Goal: Information Seeking & Learning: Compare options

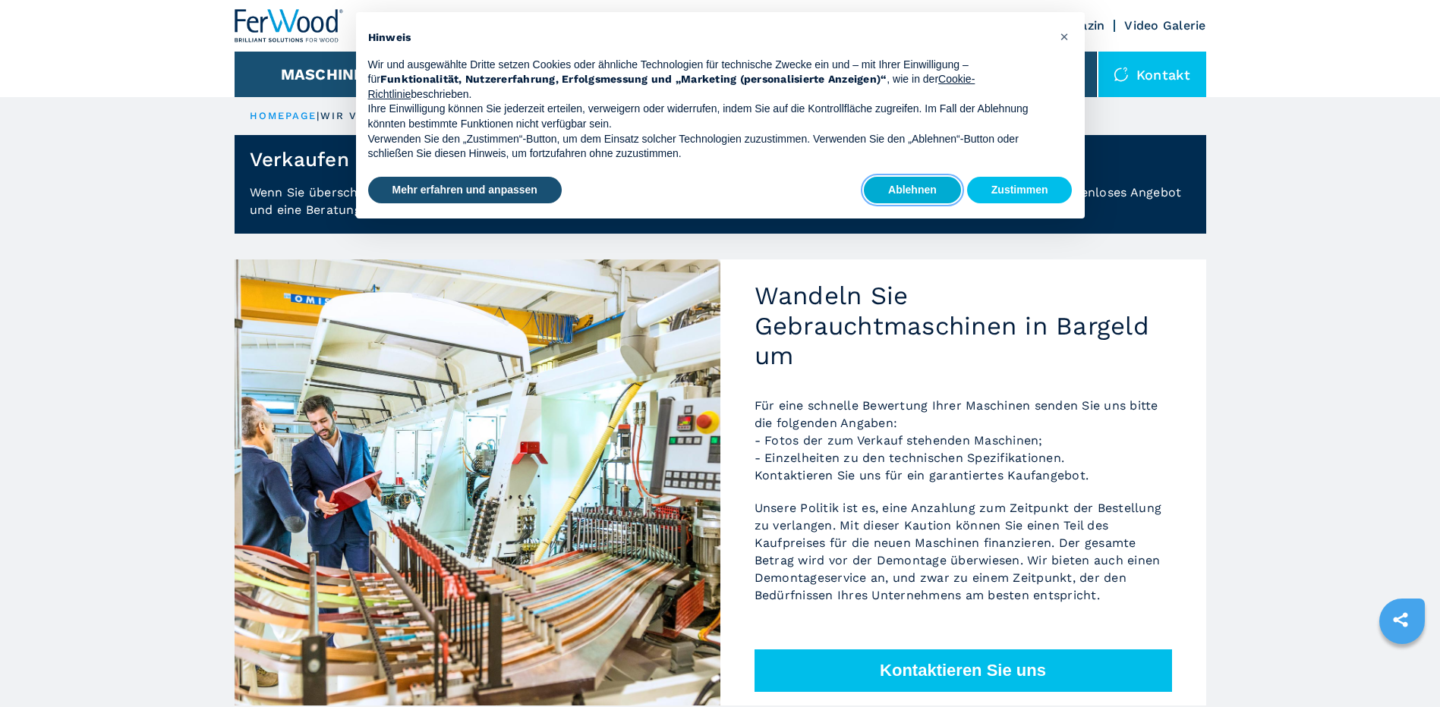
click at [926, 192] on button "Ablehnen" at bounding box center [912, 190] width 97 height 27
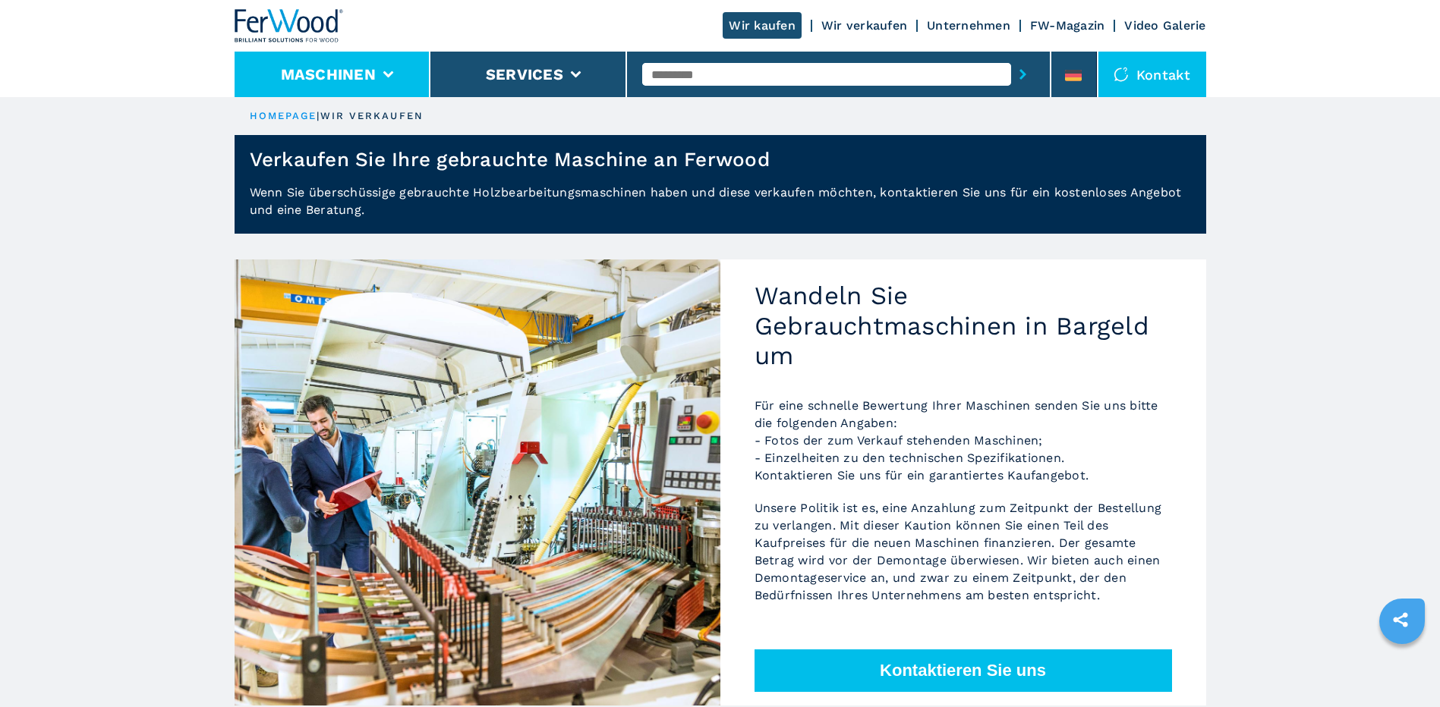
click at [319, 76] on button "Maschinen" at bounding box center [328, 74] width 95 height 18
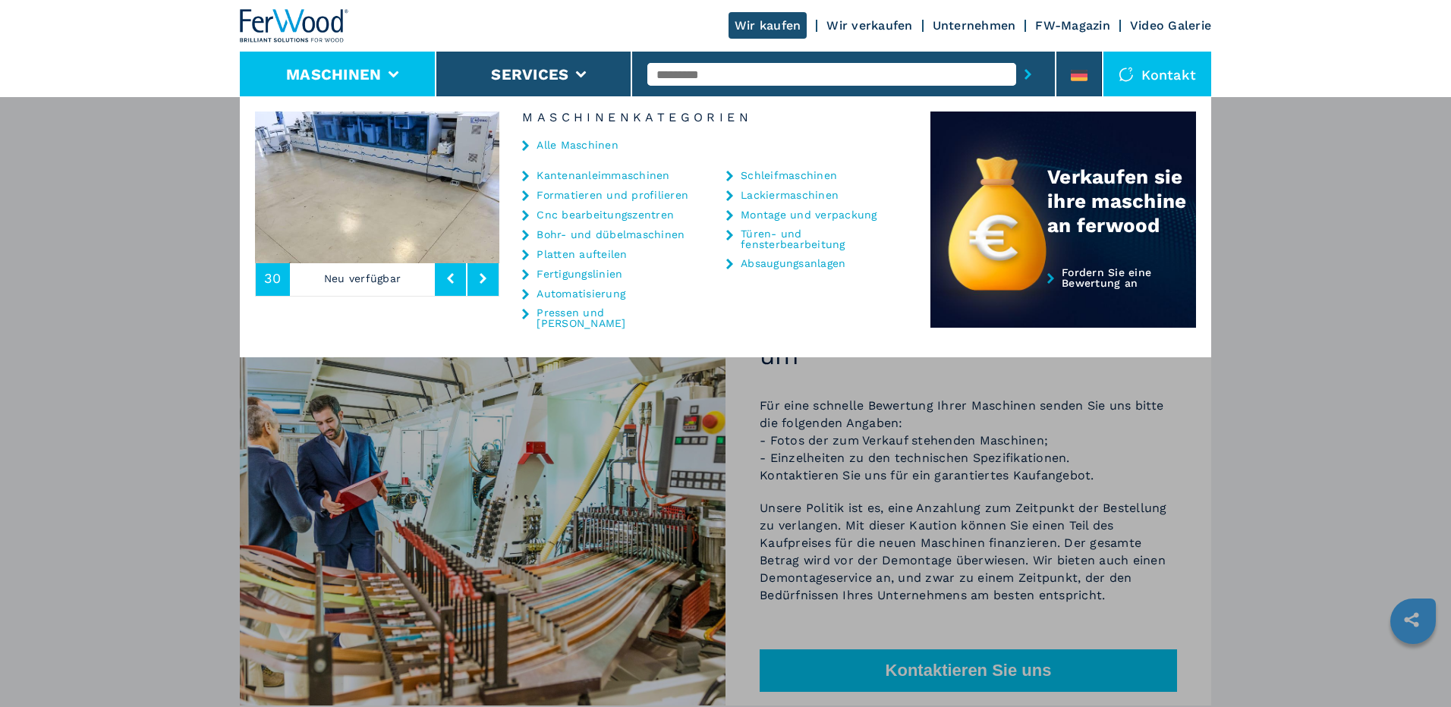
click at [581, 255] on link "Platten aufteilen" at bounding box center [582, 254] width 90 height 11
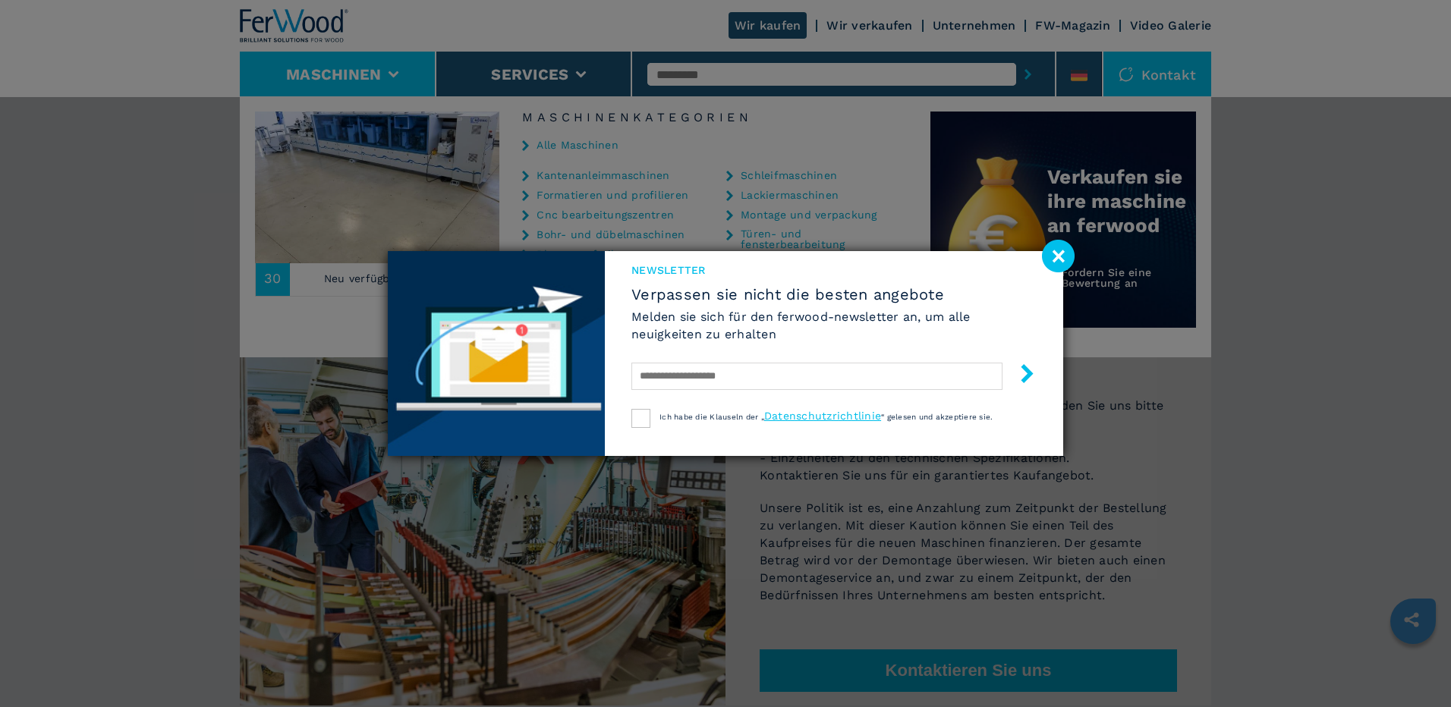
click at [1052, 257] on image at bounding box center [1058, 256] width 33 height 33
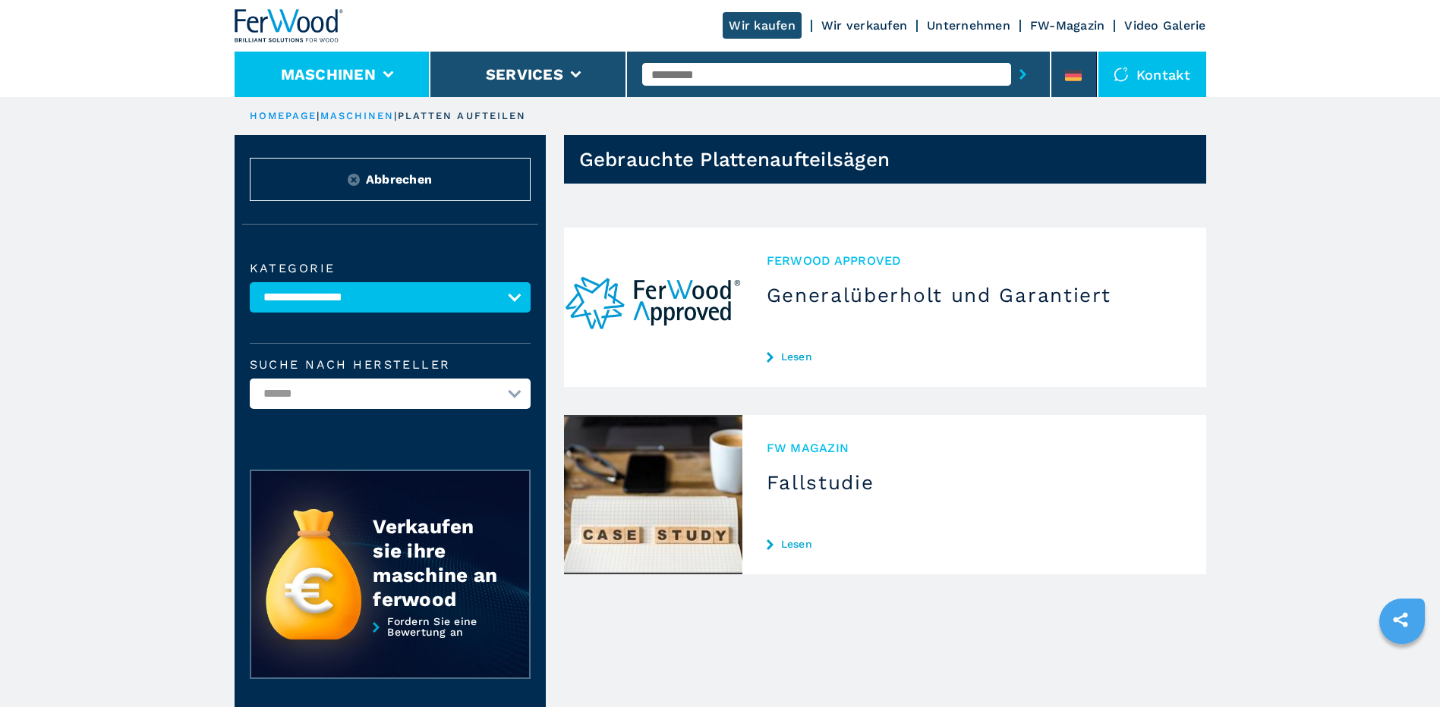
click at [369, 62] on li "Maschinen" at bounding box center [333, 75] width 197 height 46
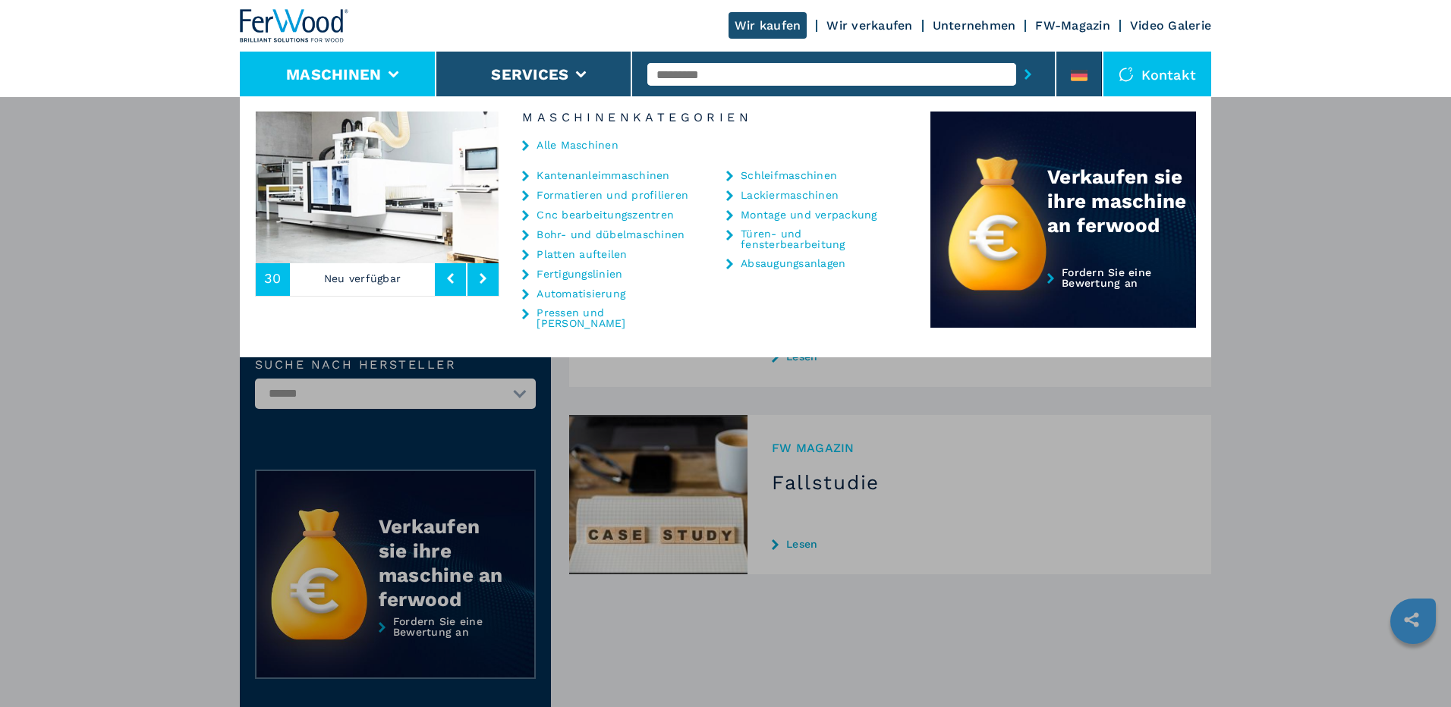
click at [581, 195] on link "Formatieren und profilieren" at bounding box center [613, 195] width 152 height 11
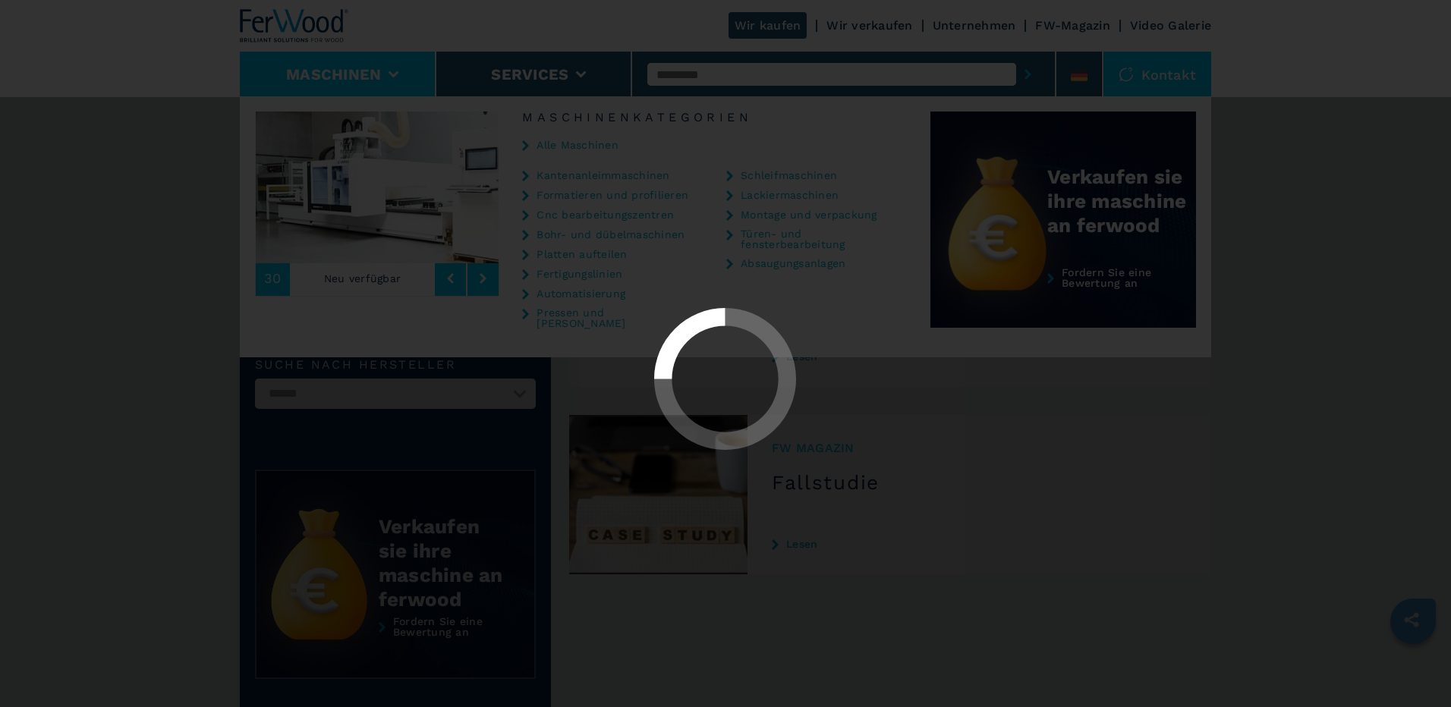
select select "**********"
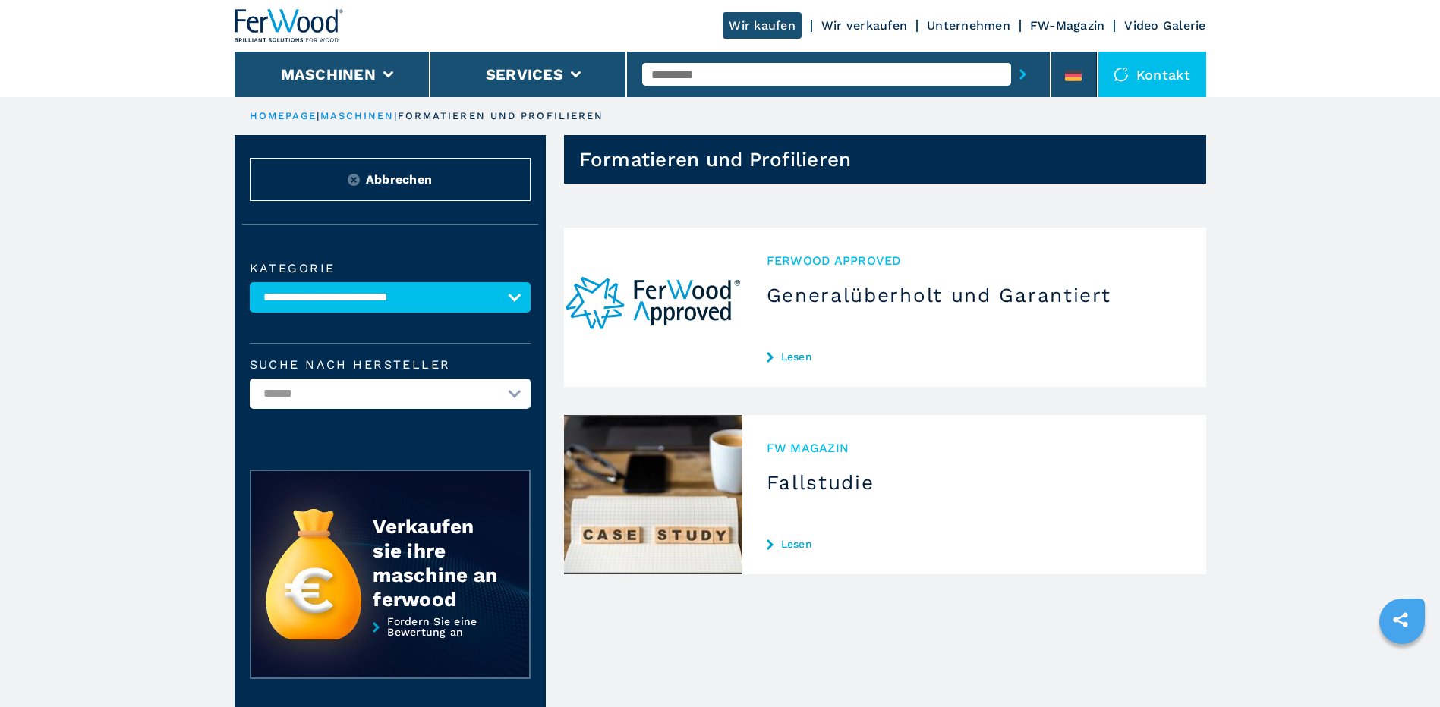
click at [786, 347] on div "Ferwood Approved Generalüberholt und Garantiert Lesen" at bounding box center [974, 307] width 464 height 159
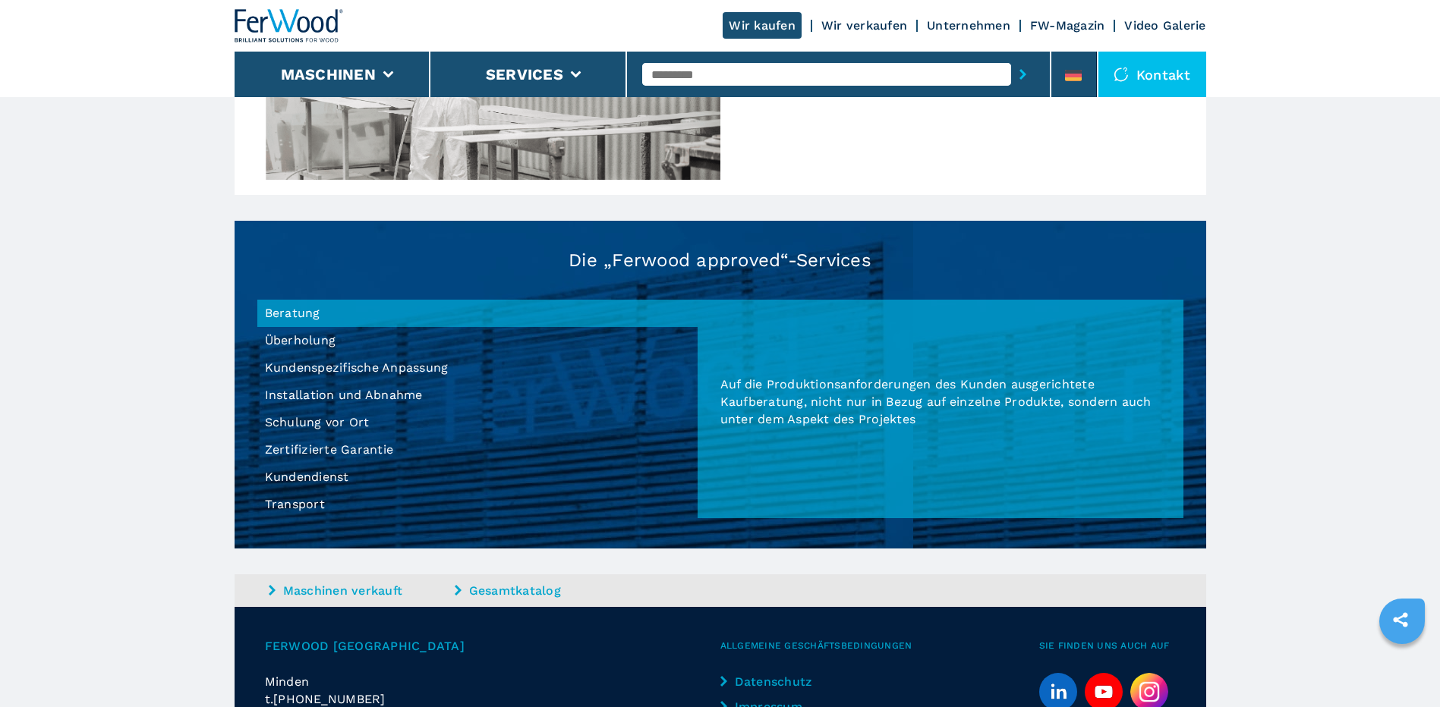
scroll to position [1366, 0]
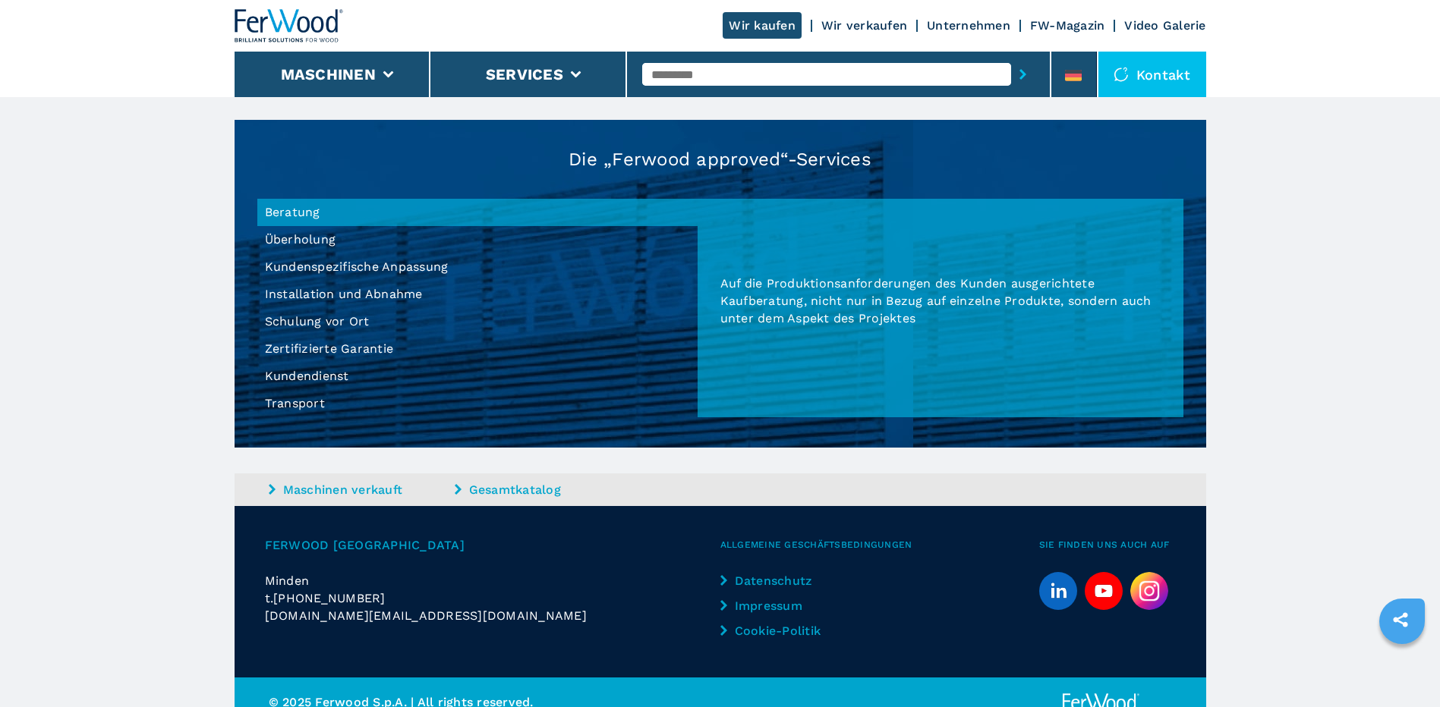
click at [874, 27] on link "Wir verkaufen" at bounding box center [864, 25] width 86 height 14
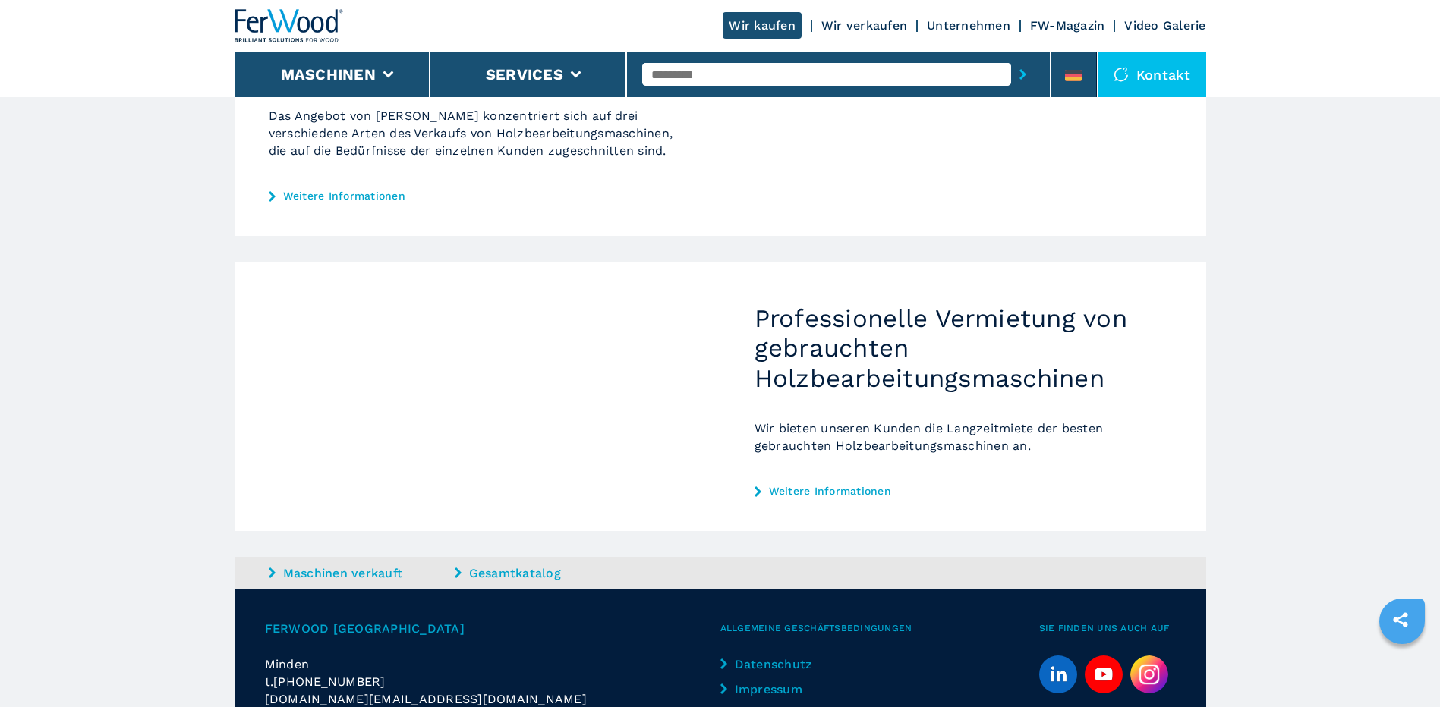
scroll to position [771, 0]
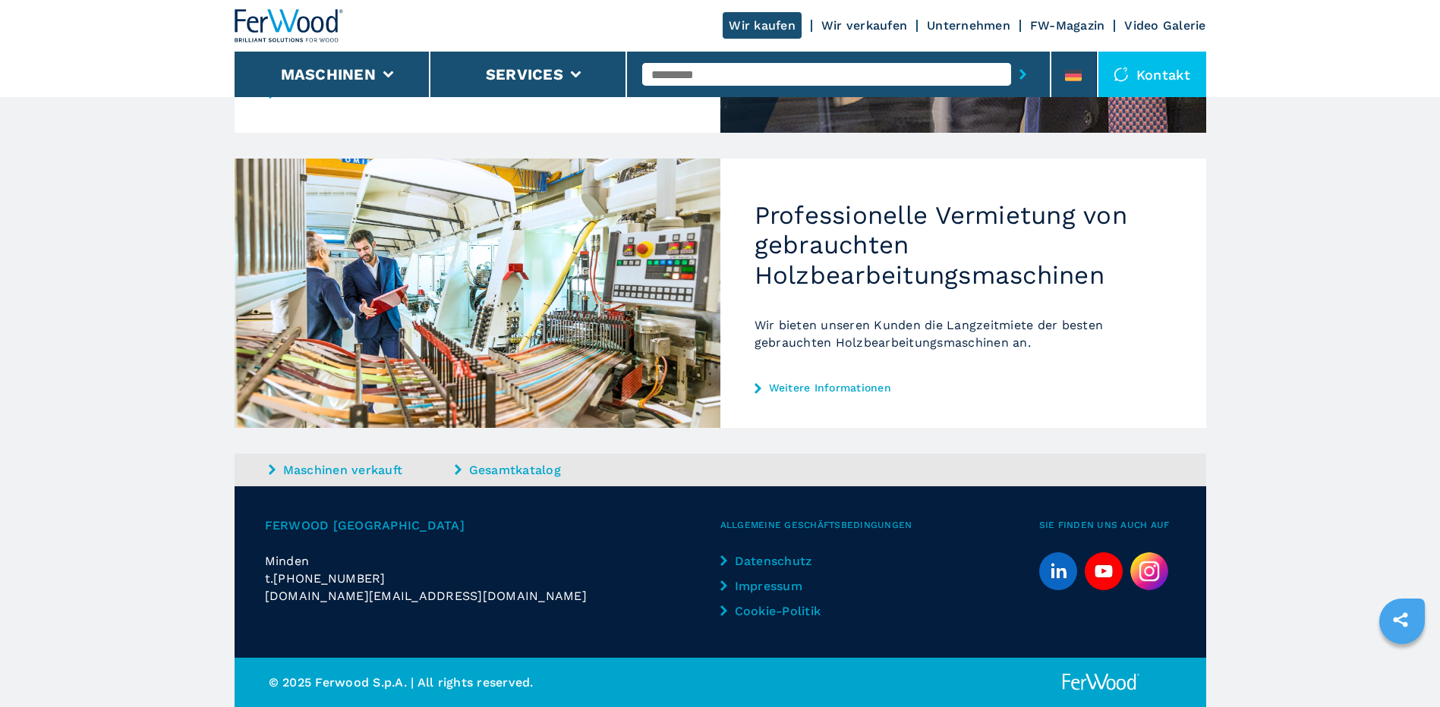
click at [501, 468] on link "Gesamtkatalog" at bounding box center [546, 469] width 182 height 17
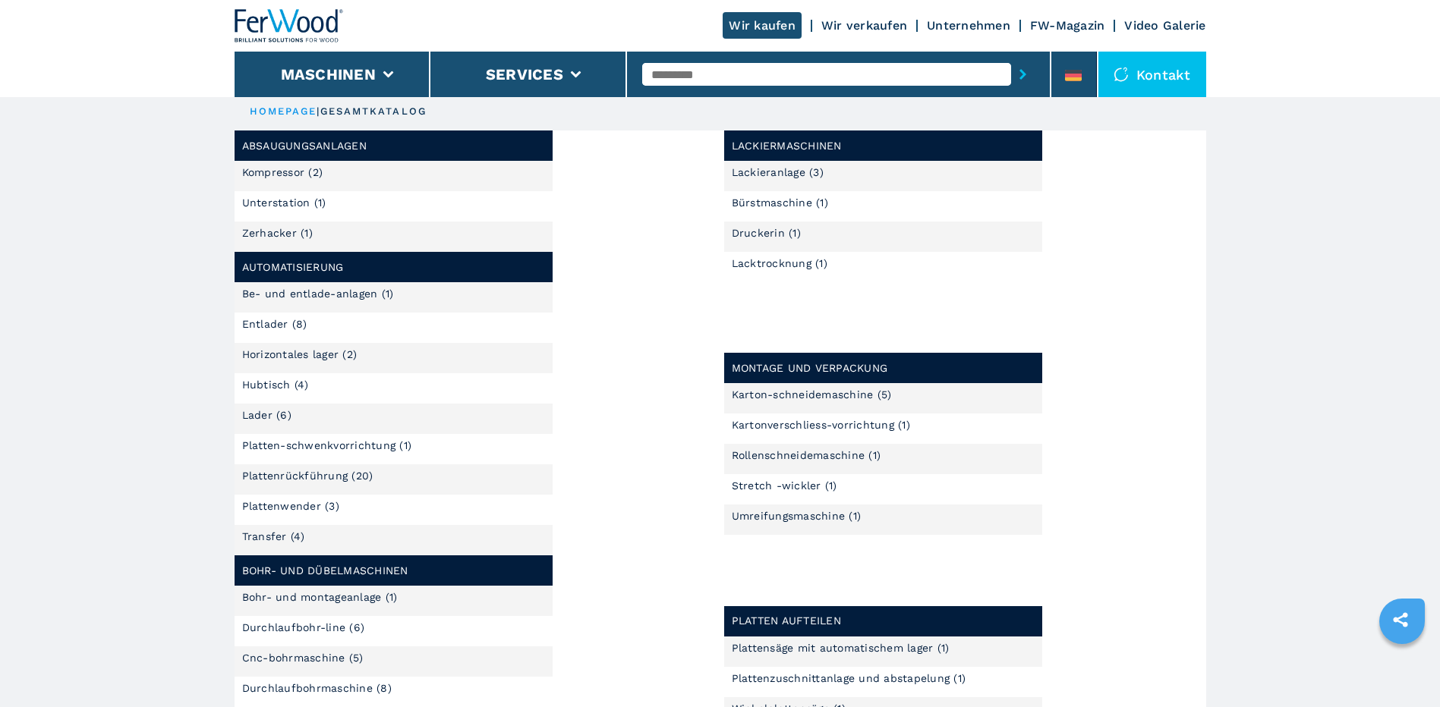
scroll to position [76, 0]
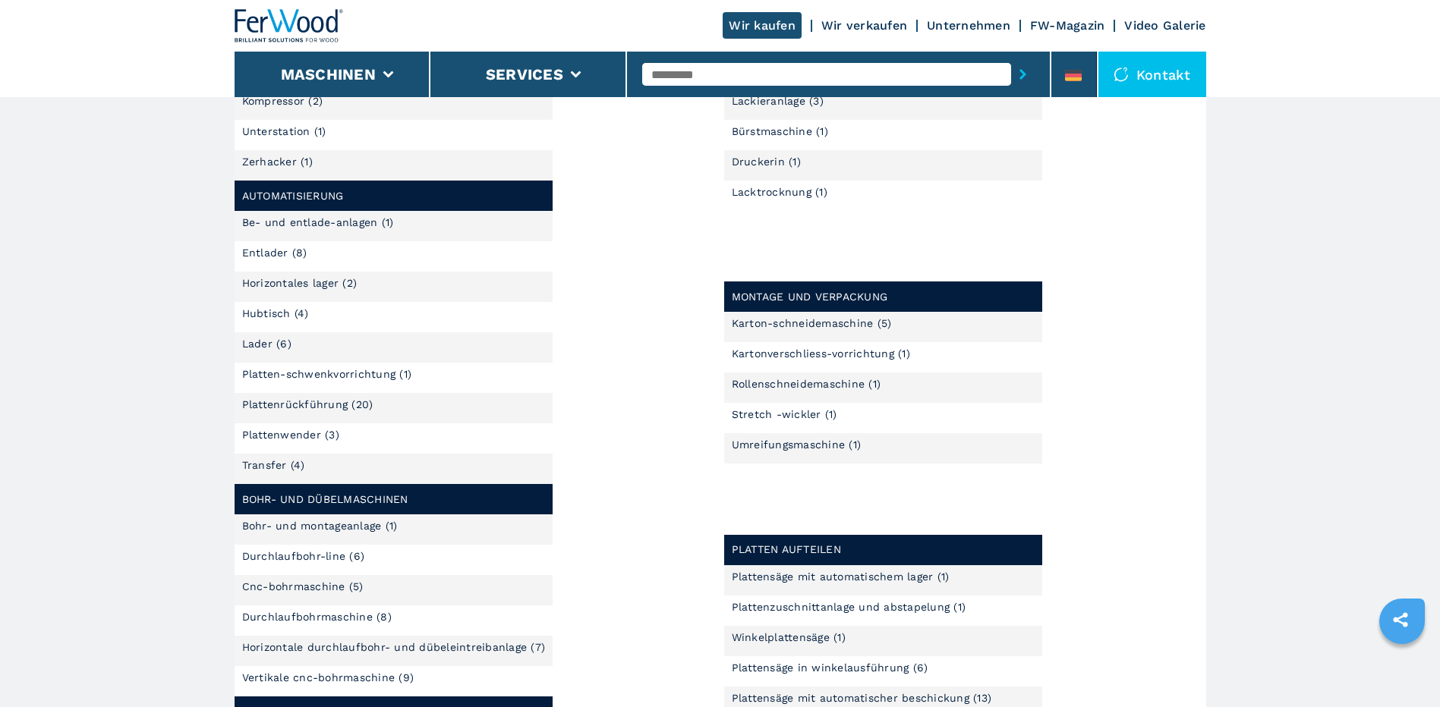
click at [328, 220] on link "Be- und entlade-anlagen (1)" at bounding box center [318, 222] width 152 height 11
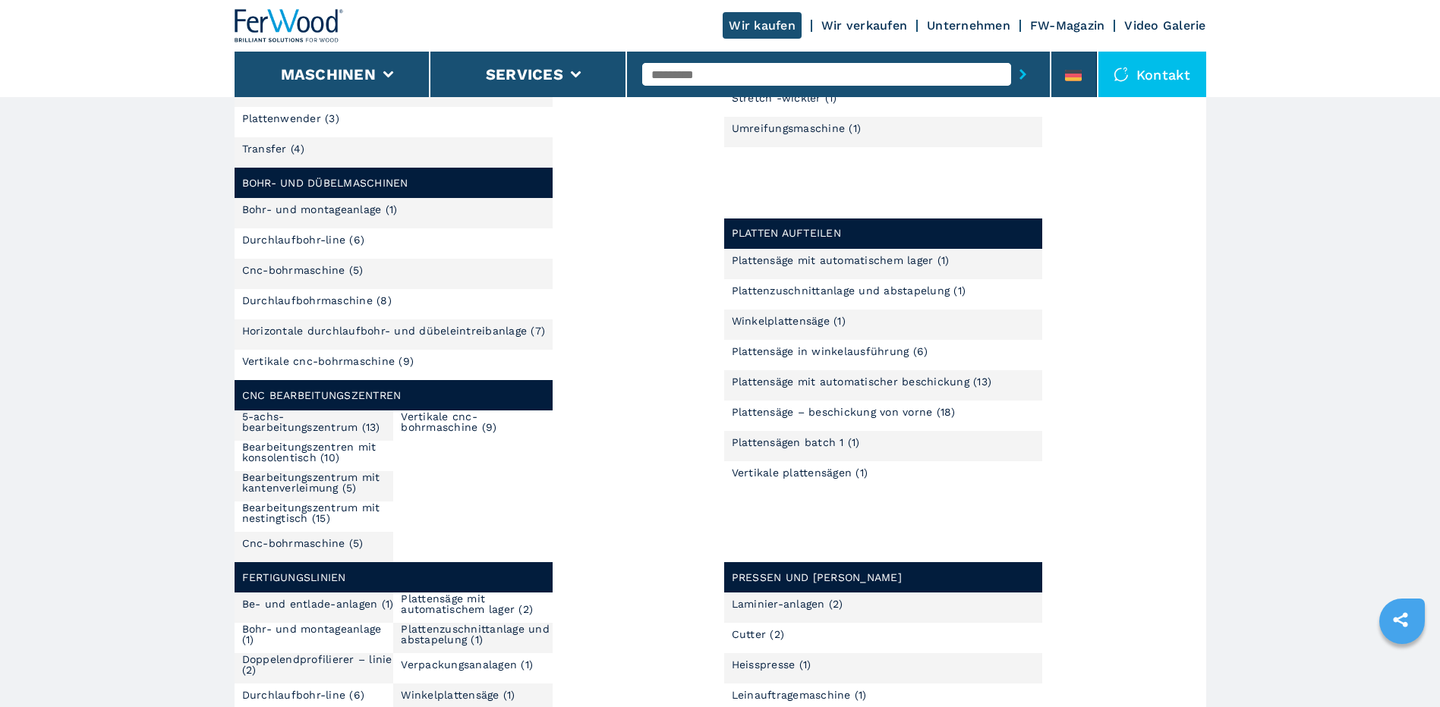
scroll to position [379, 0]
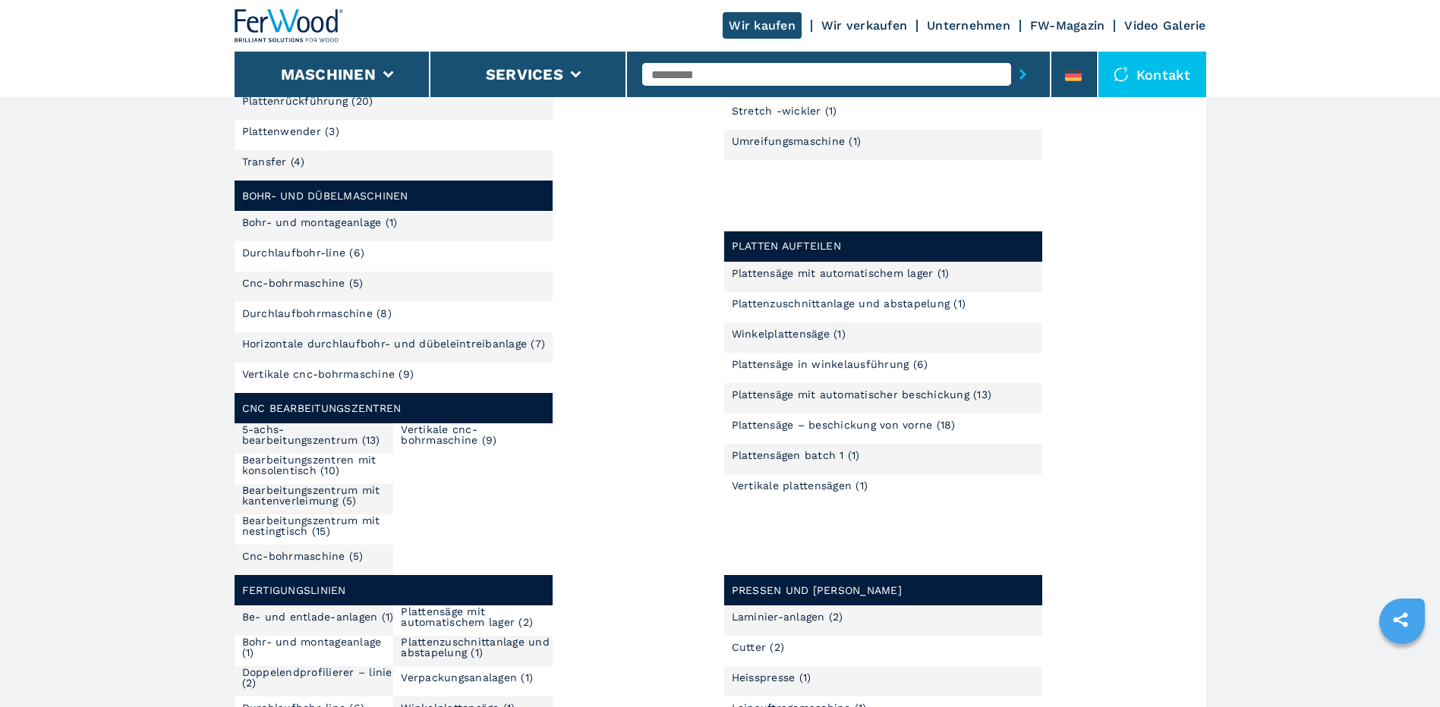
click at [789, 428] on link "Plattensäge – beschickung von vorne (18)" at bounding box center [844, 425] width 224 height 11
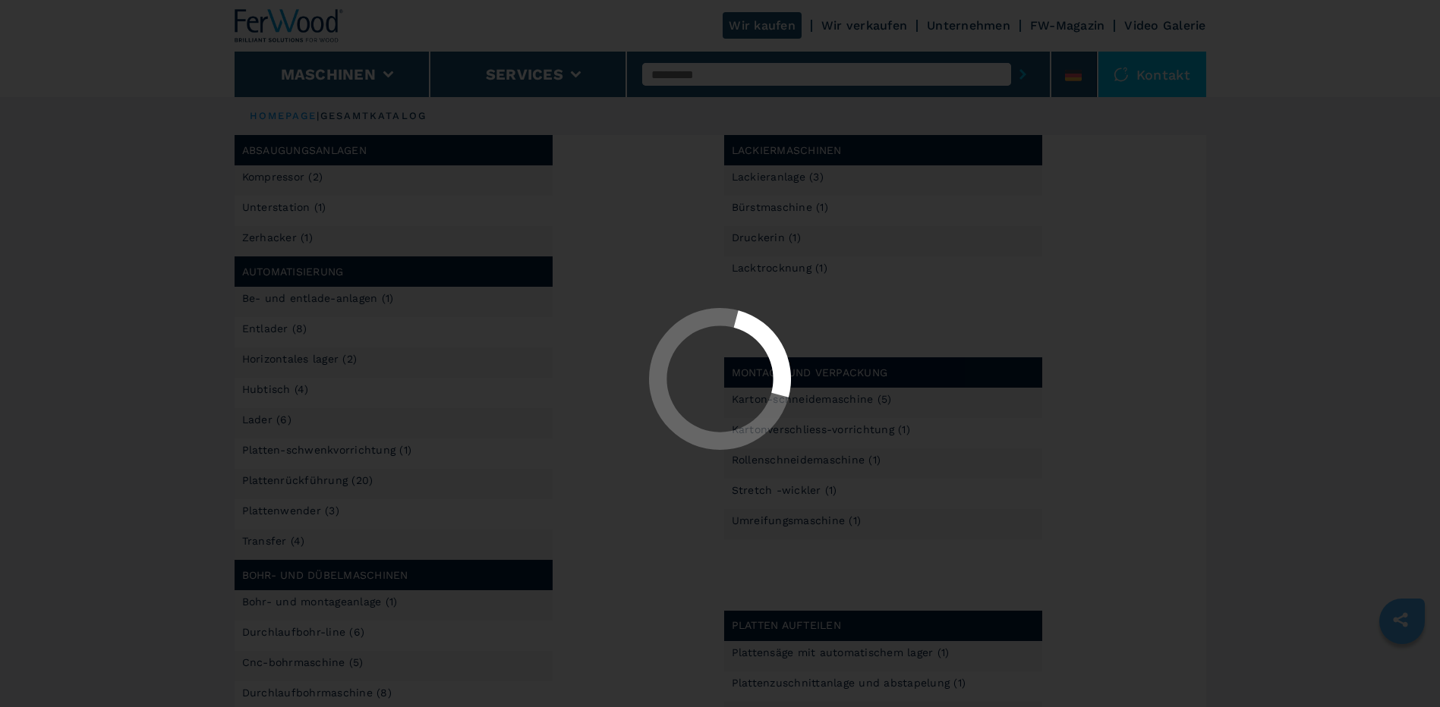
select select "**********"
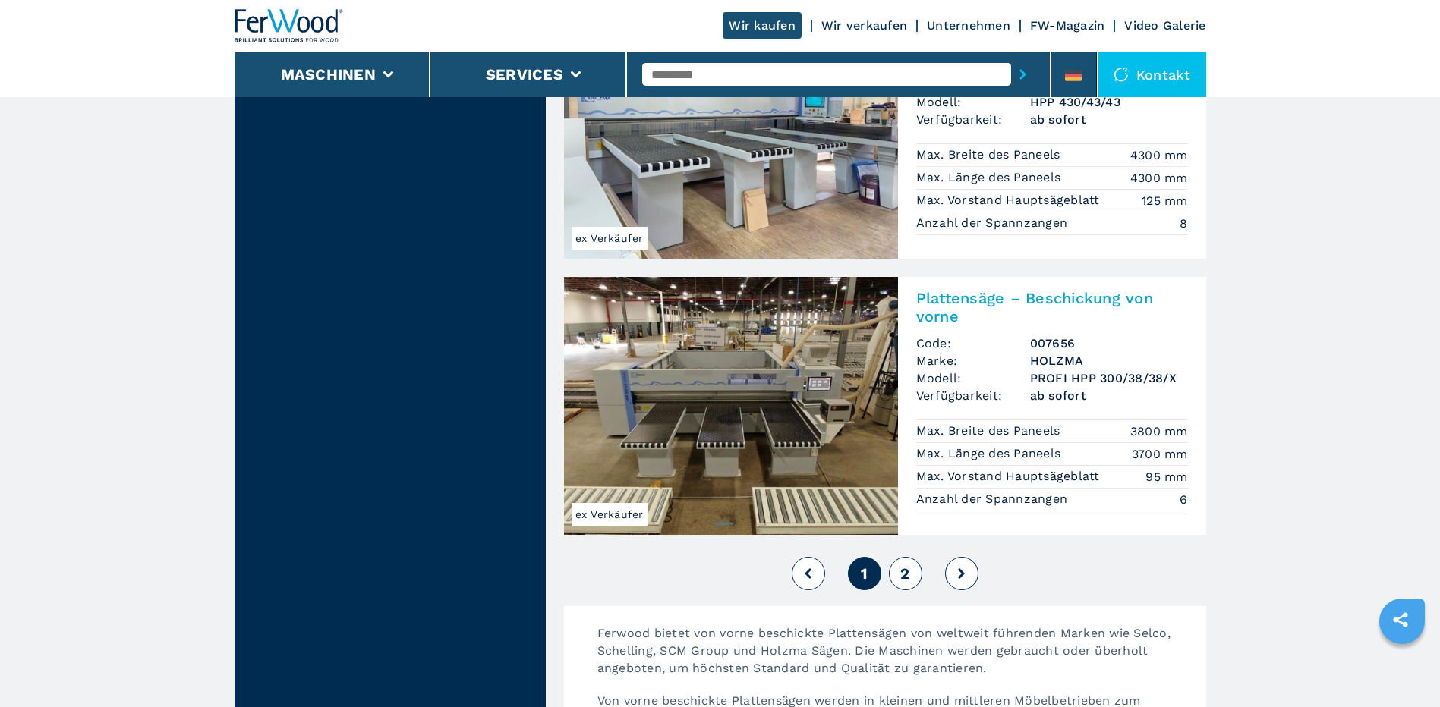
scroll to position [3264, 0]
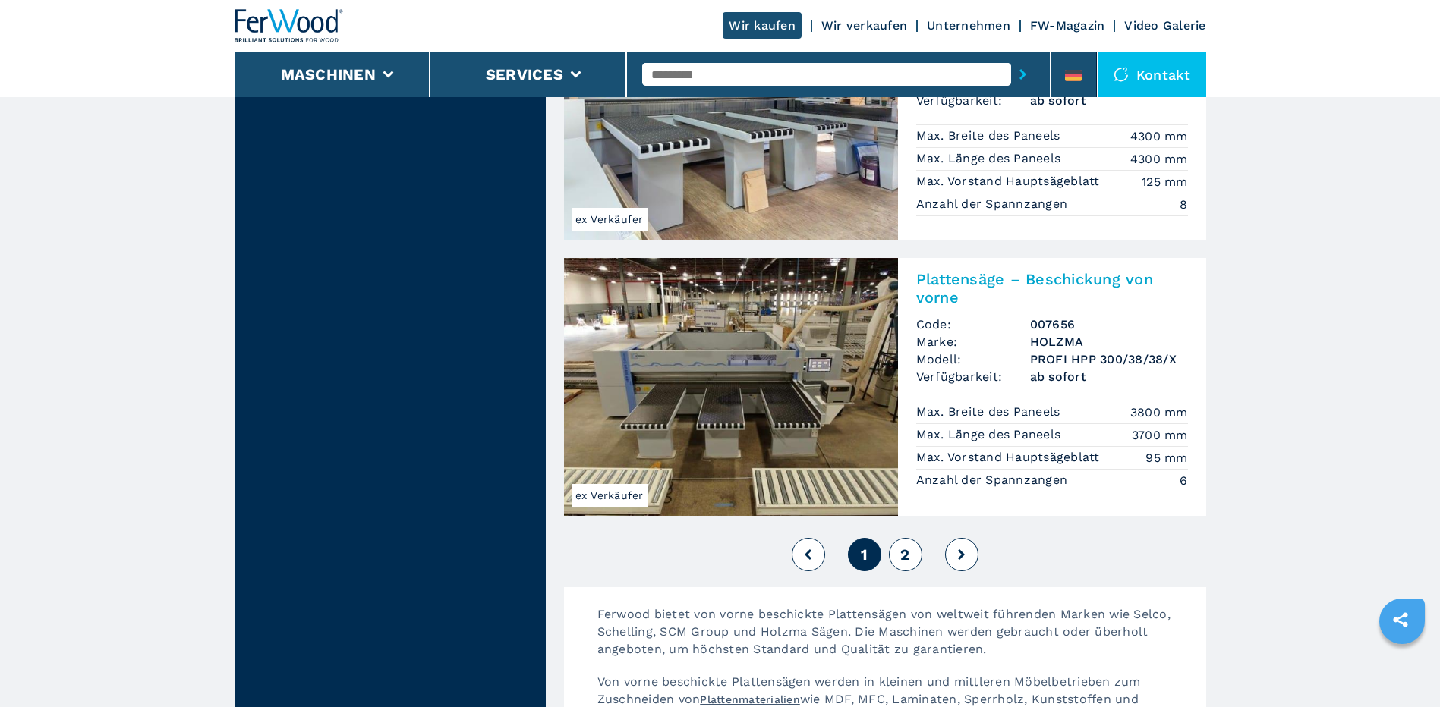
click at [915, 538] on button "2" at bounding box center [905, 554] width 33 height 33
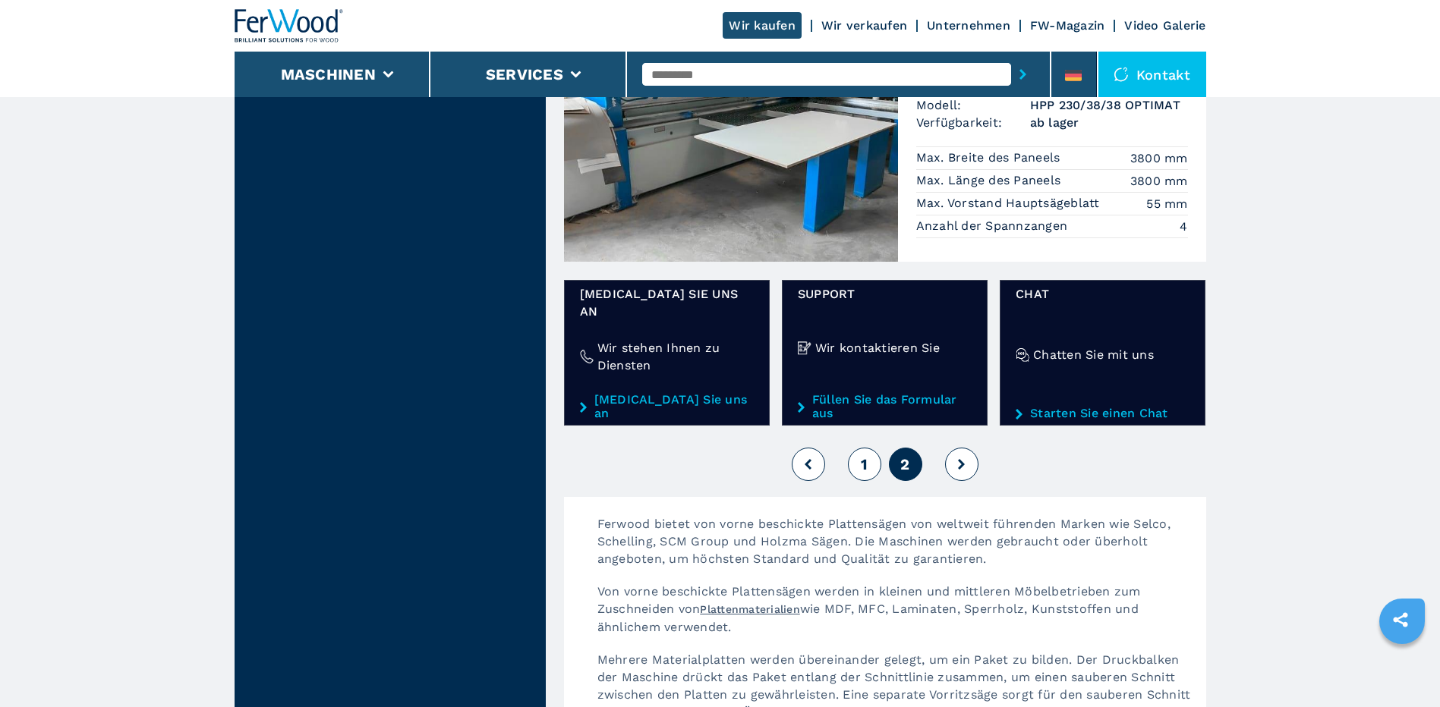
scroll to position [1670, 0]
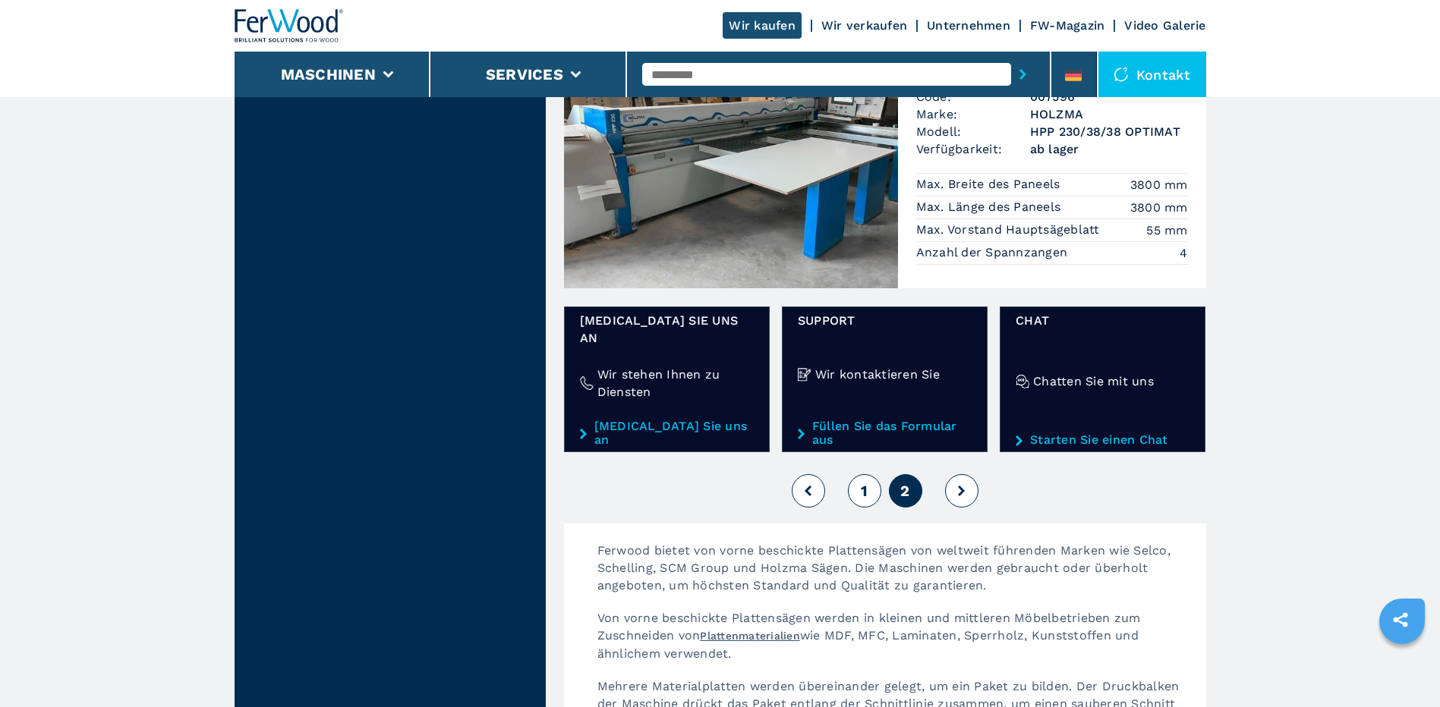
click at [863, 482] on span "1" at bounding box center [864, 491] width 7 height 18
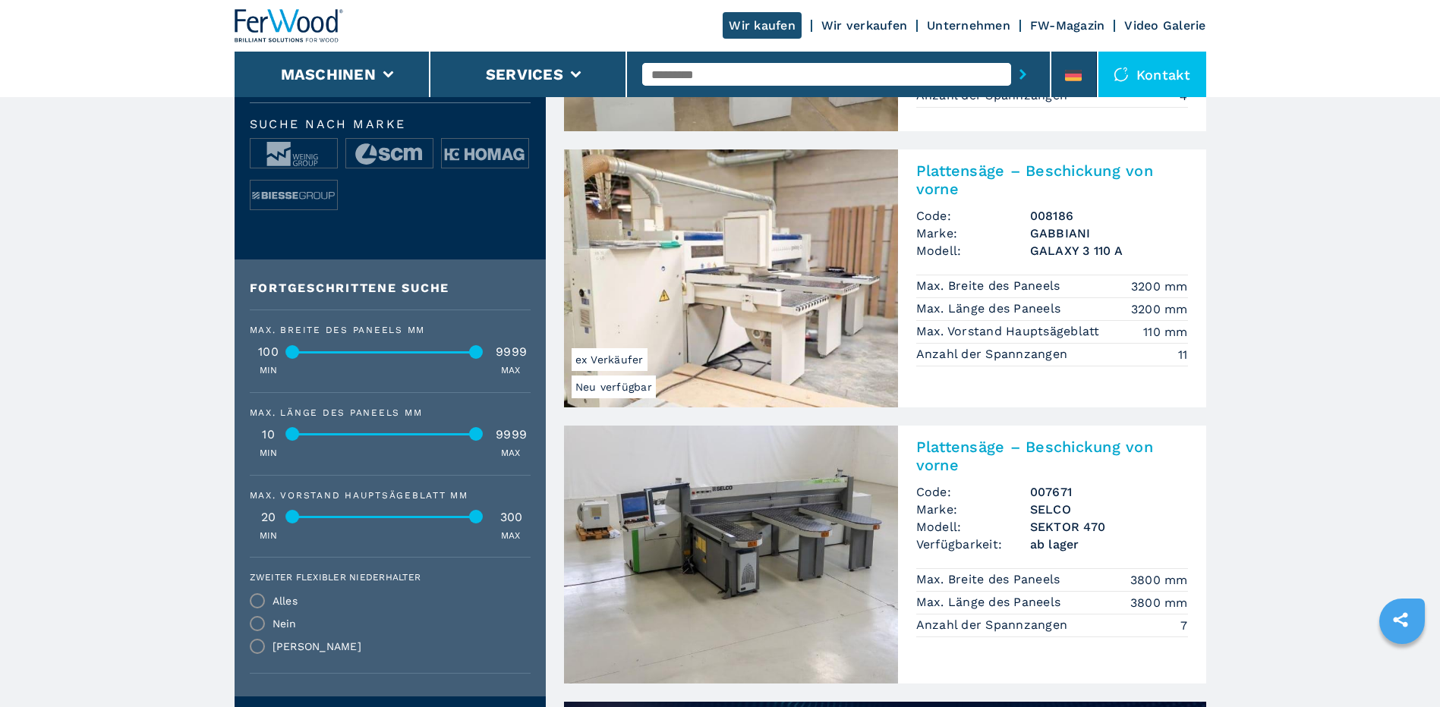
scroll to position [683, 0]
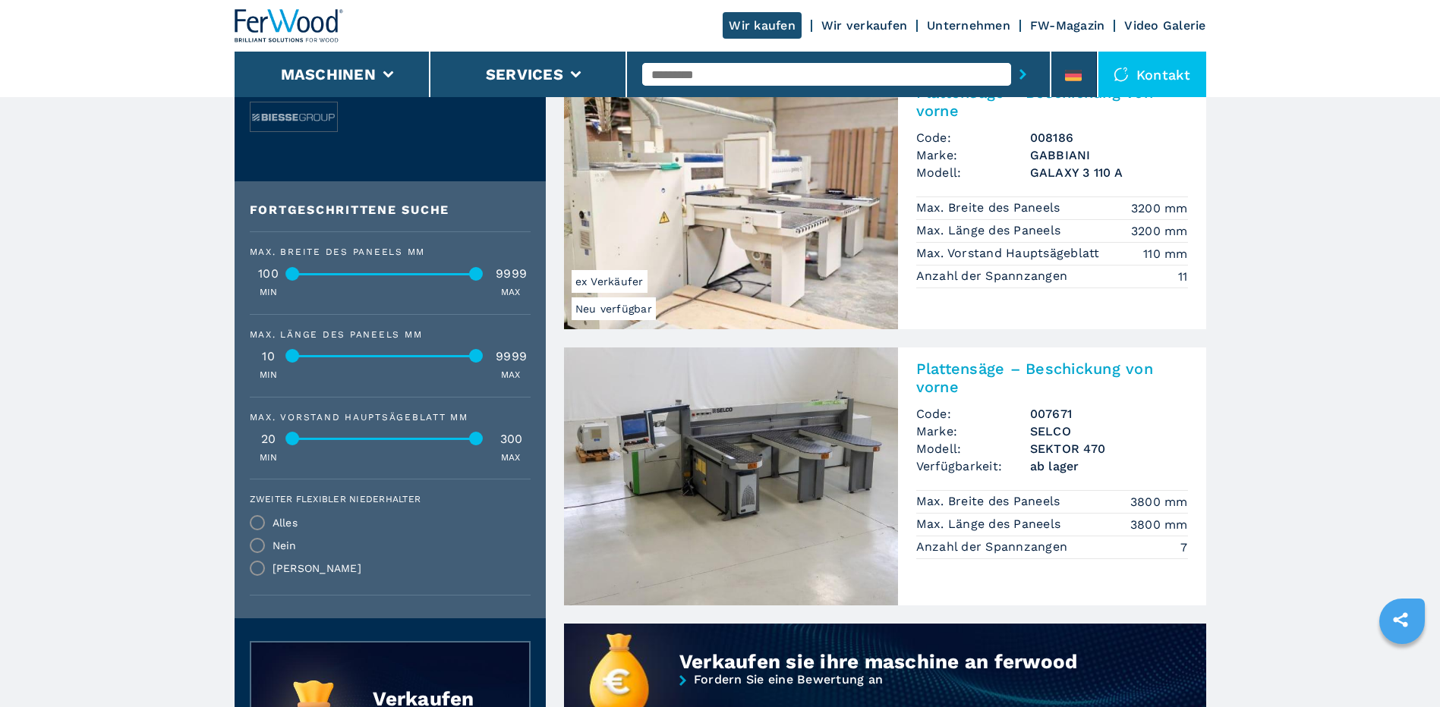
click at [968, 376] on h2 "Plattensäge – Beschickung von vorne" at bounding box center [1052, 378] width 272 height 36
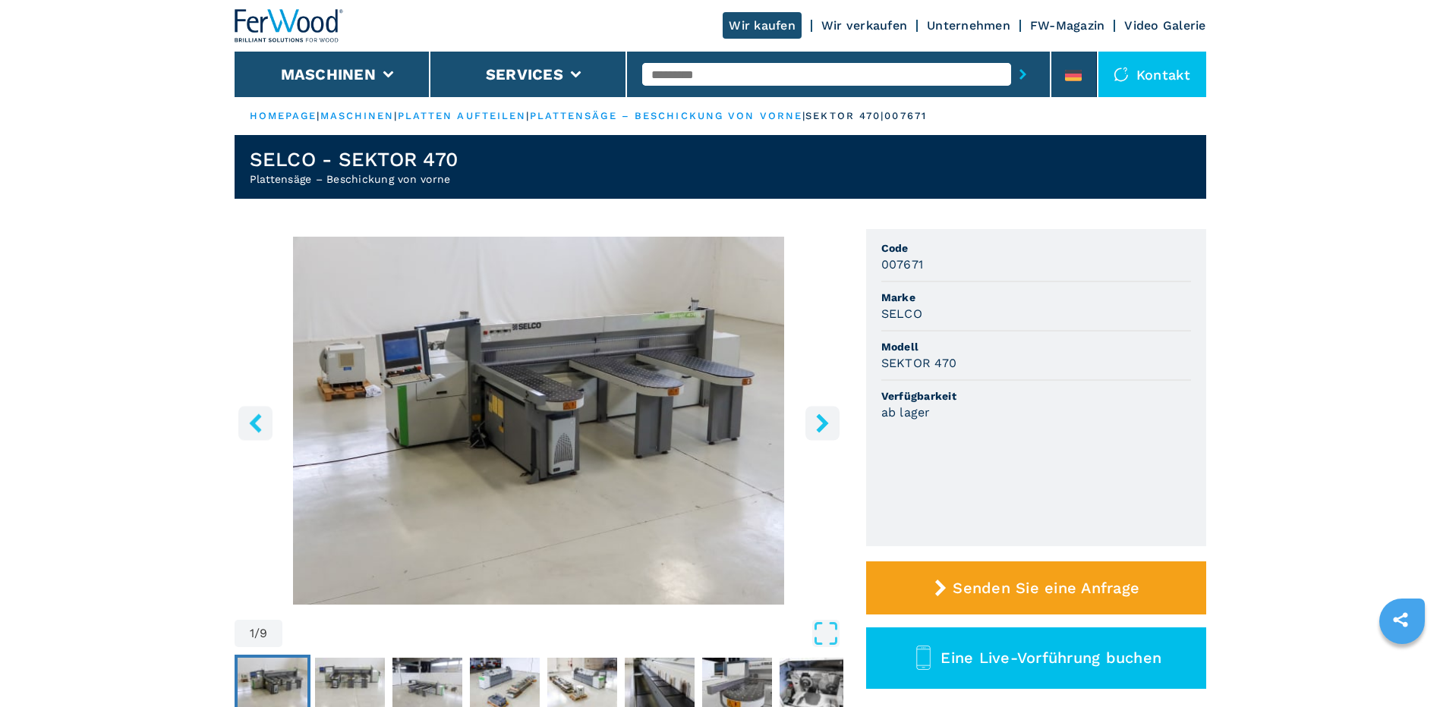
click at [819, 425] on icon "right-button" at bounding box center [822, 423] width 19 height 19
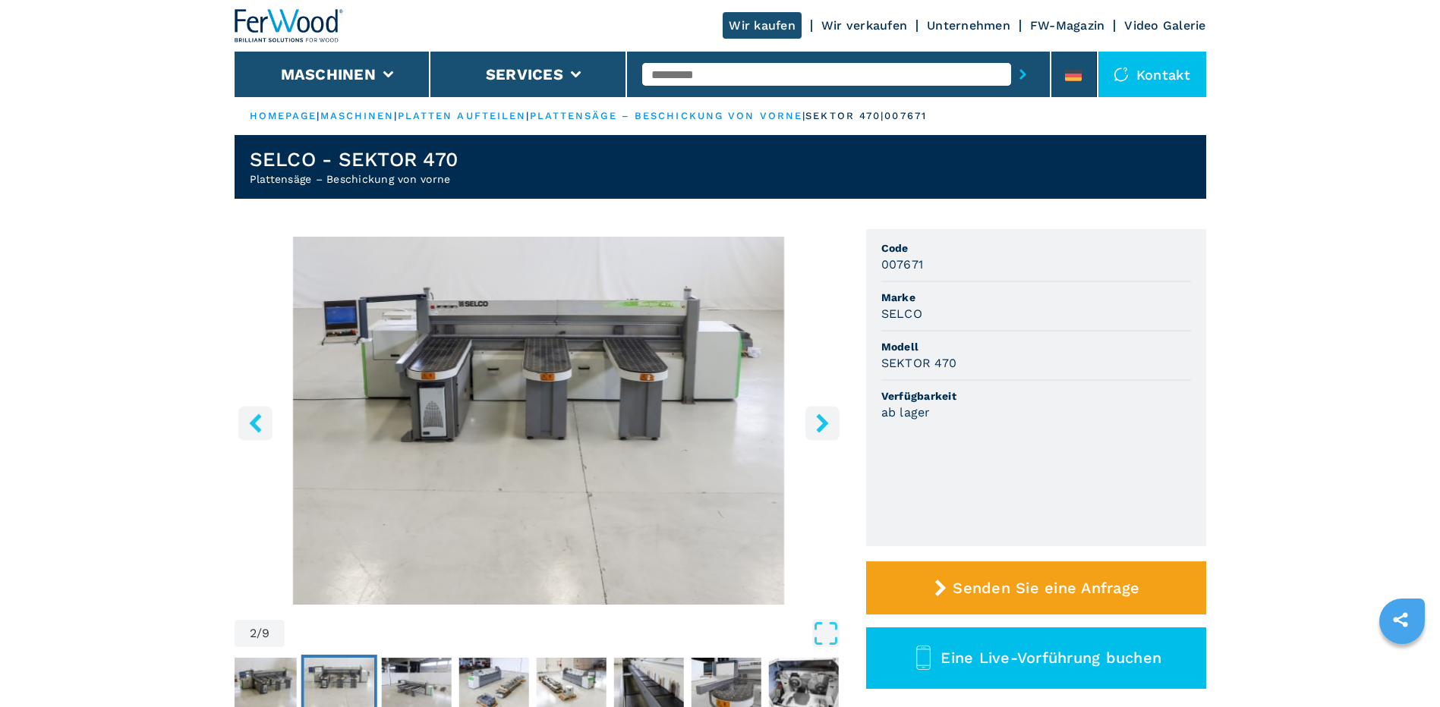
click at [827, 427] on icon "right-button" at bounding box center [822, 423] width 19 height 19
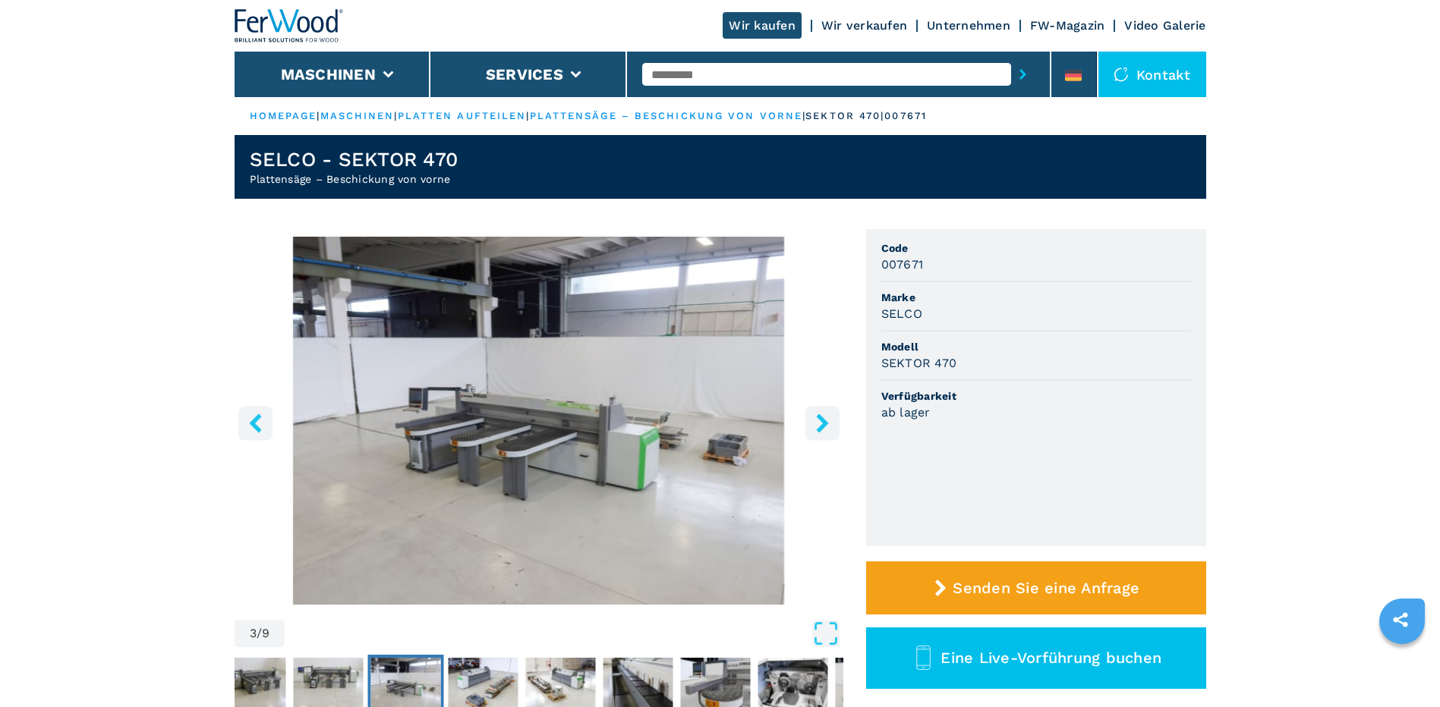
click at [828, 427] on icon "right-button" at bounding box center [822, 423] width 19 height 19
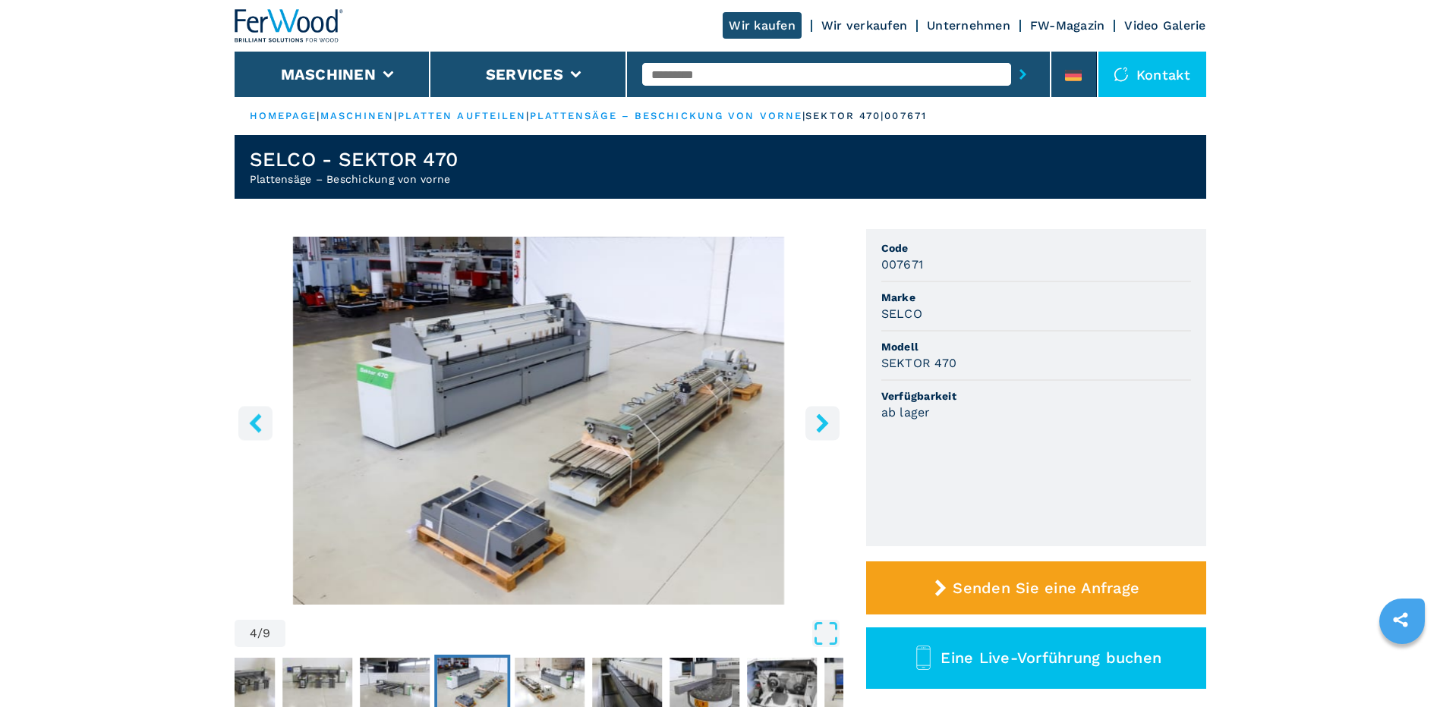
click at [818, 414] on icon "right-button" at bounding box center [822, 423] width 12 height 19
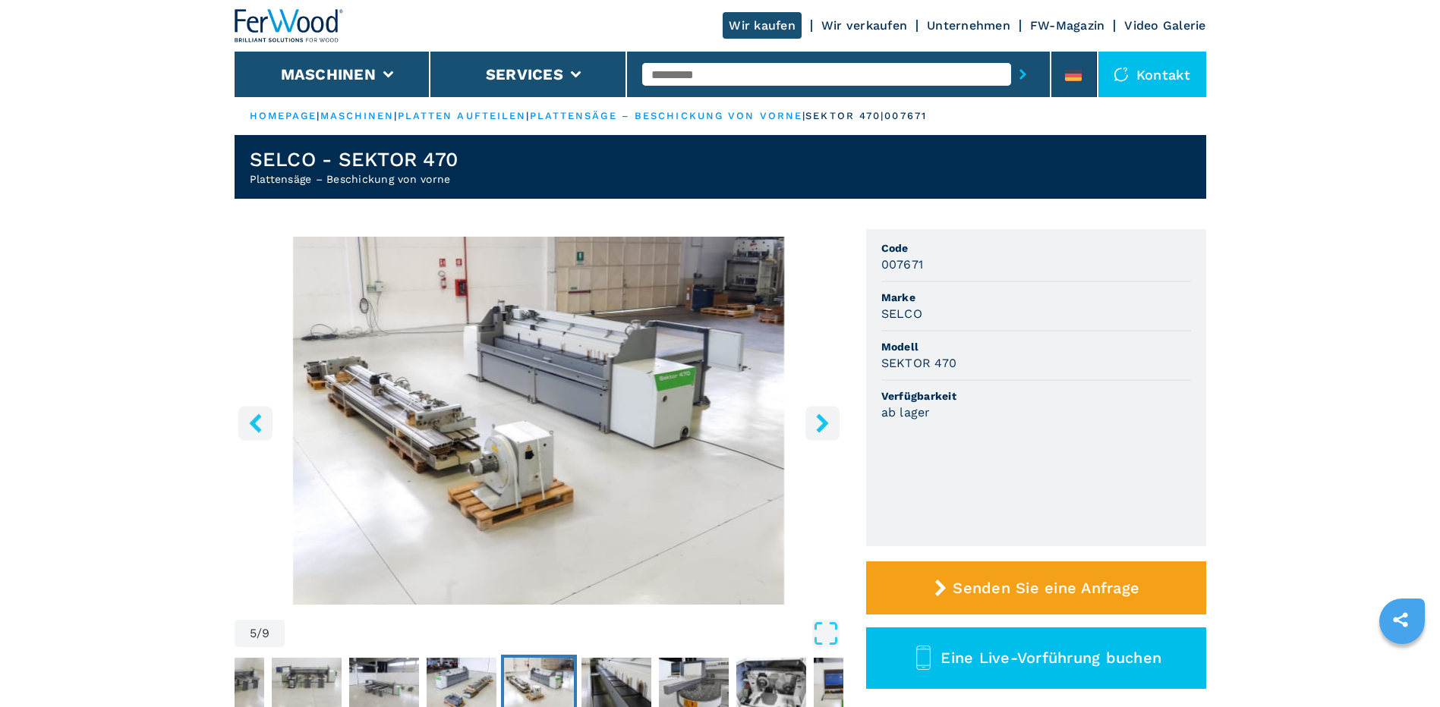
click at [820, 420] on icon "right-button" at bounding box center [822, 423] width 12 height 19
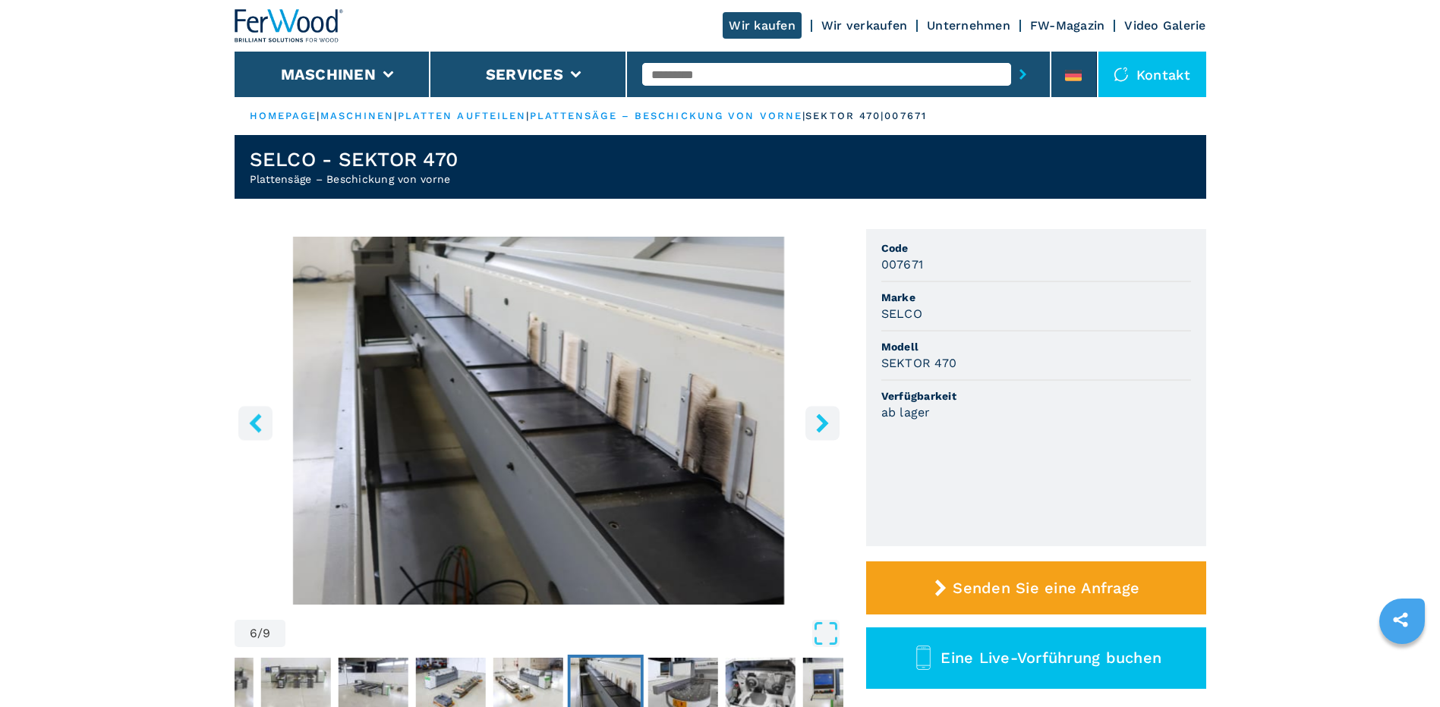
click at [820, 421] on icon "right-button" at bounding box center [822, 423] width 19 height 19
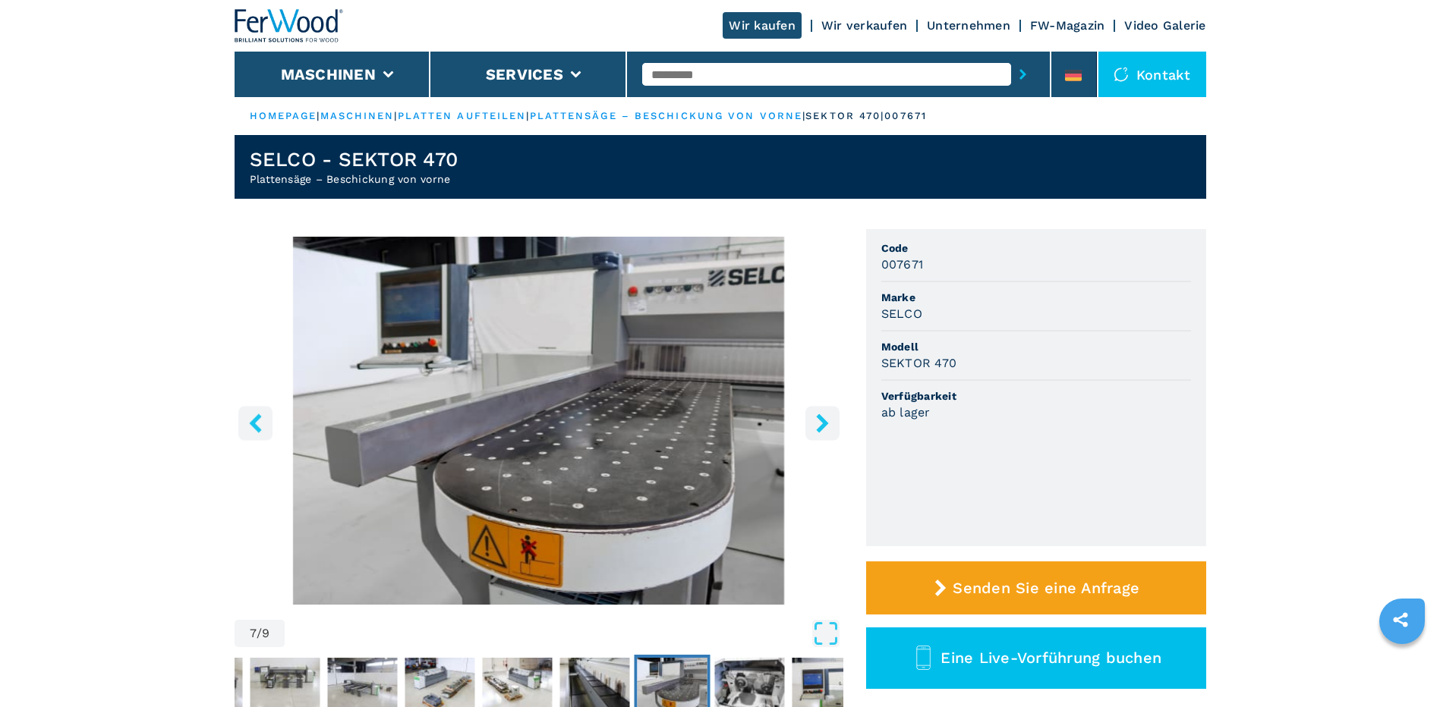
click at [820, 421] on icon "right-button" at bounding box center [822, 423] width 19 height 19
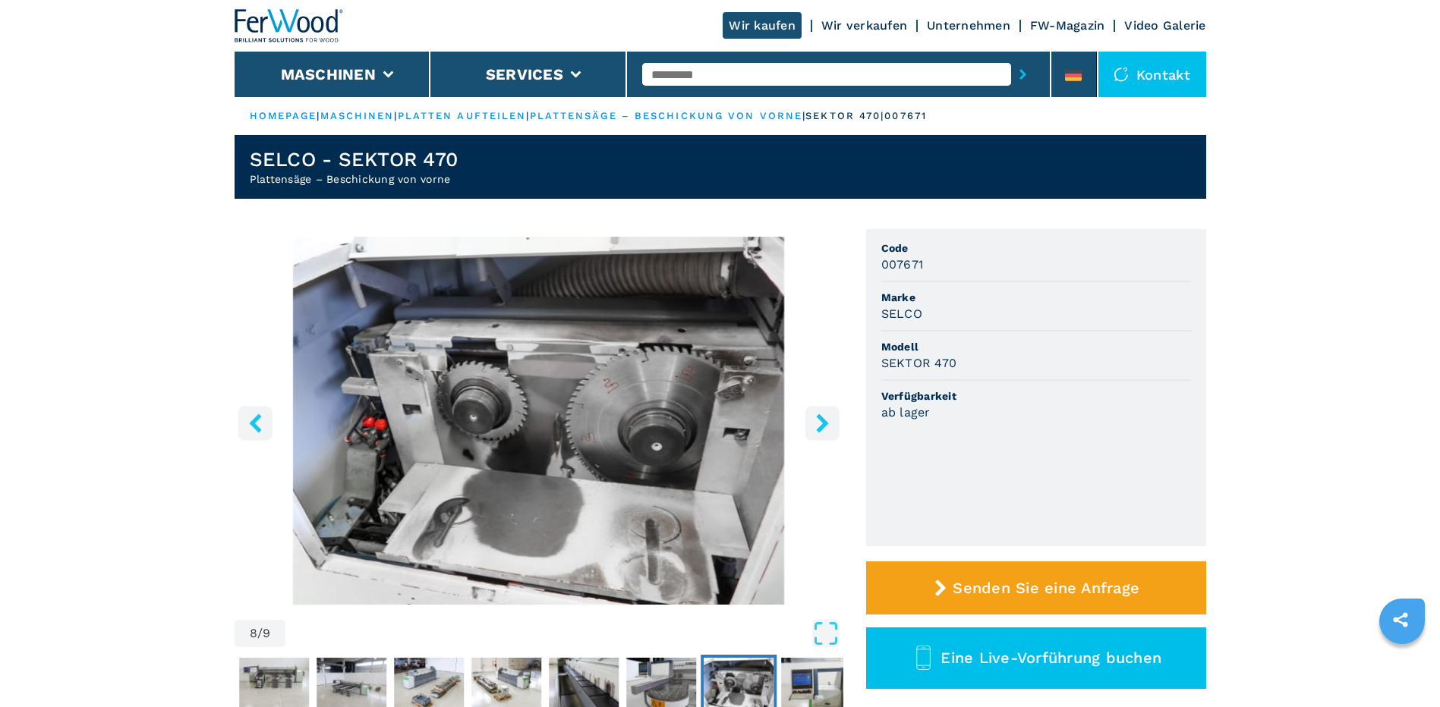
click at [820, 421] on icon "right-button" at bounding box center [822, 423] width 19 height 19
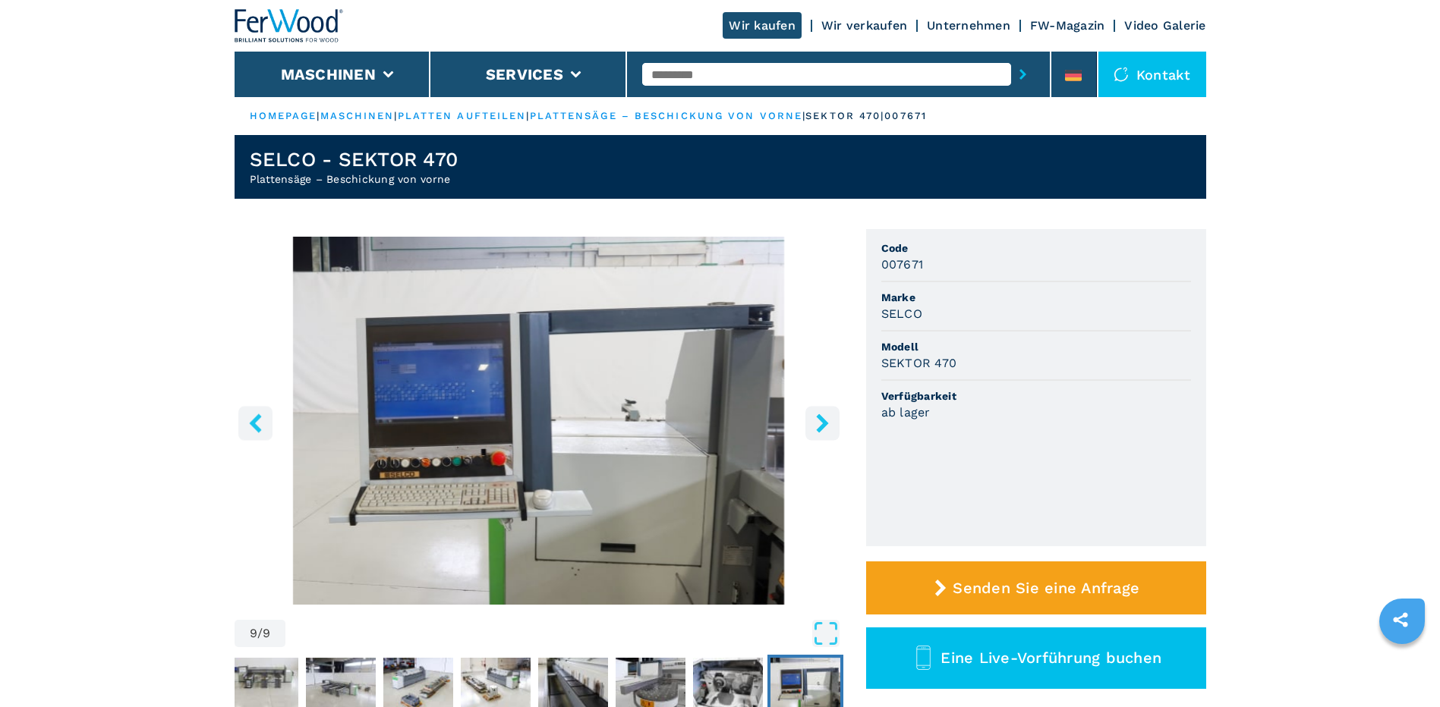
click at [820, 421] on icon "right-button" at bounding box center [822, 423] width 19 height 19
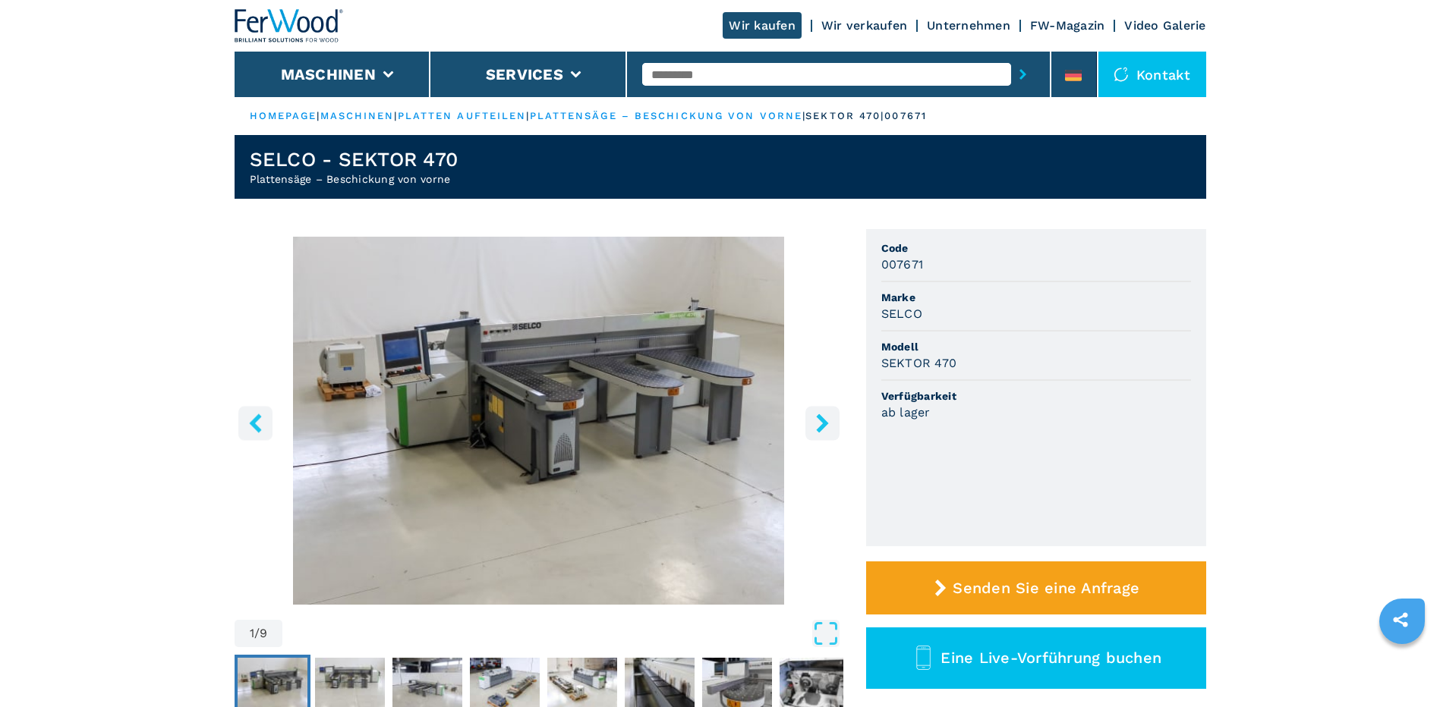
click at [820, 423] on icon "right-button" at bounding box center [822, 423] width 19 height 19
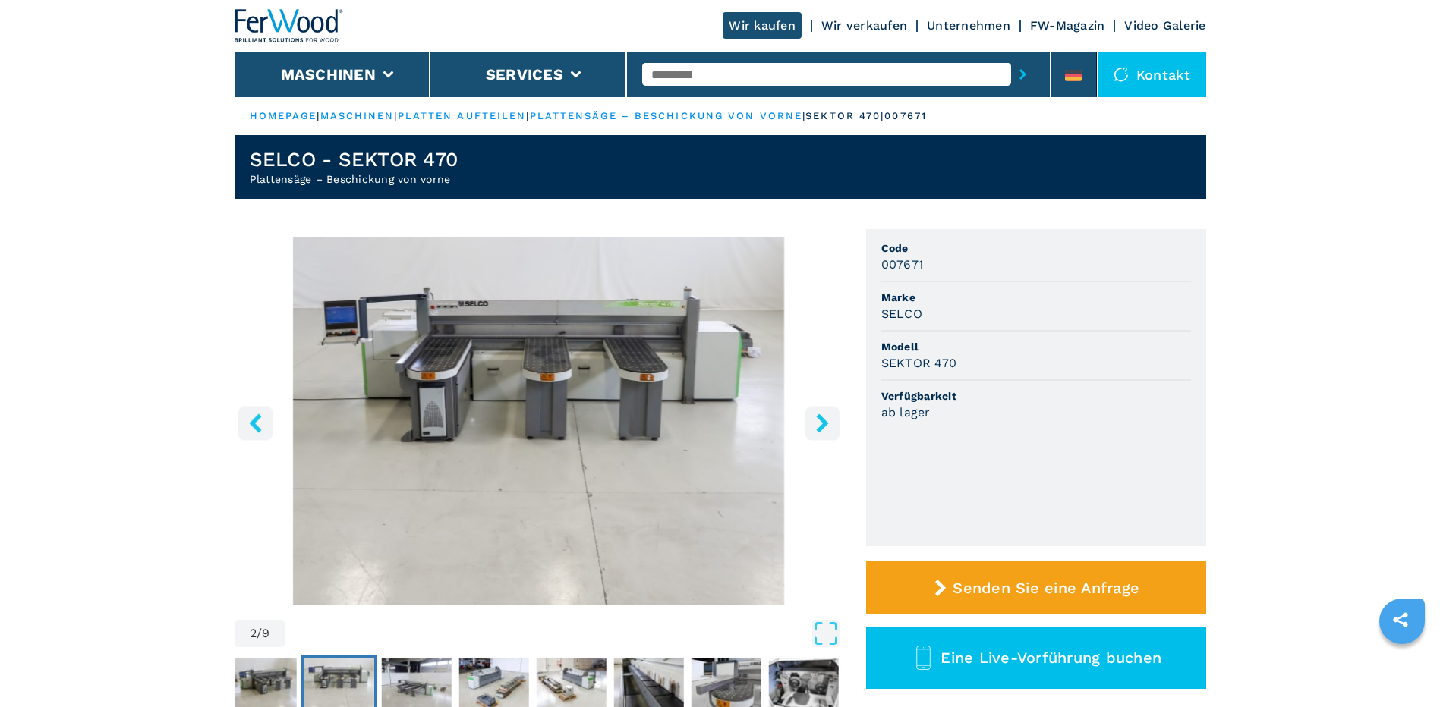
click at [820, 423] on icon "right-button" at bounding box center [822, 423] width 19 height 19
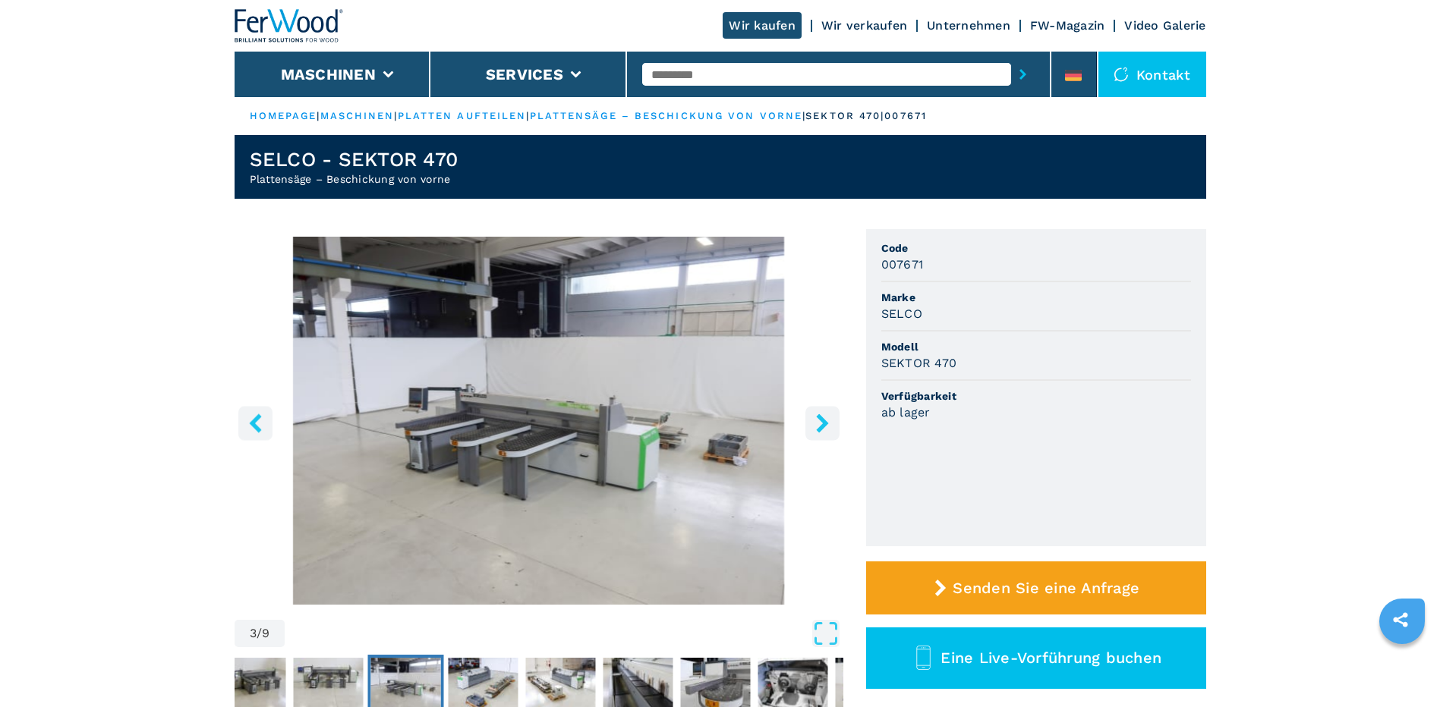
click at [820, 423] on icon "right-button" at bounding box center [822, 423] width 19 height 19
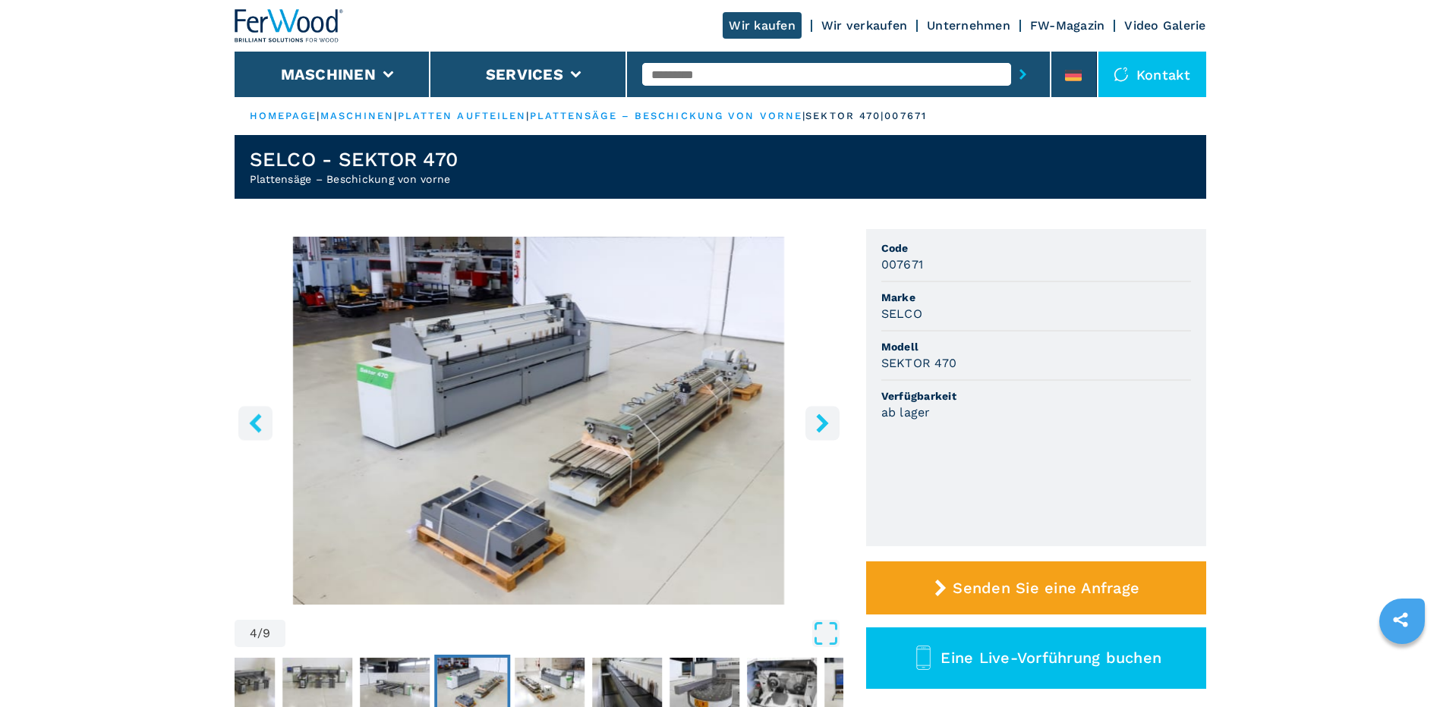
click at [820, 423] on icon "right-button" at bounding box center [822, 423] width 19 height 19
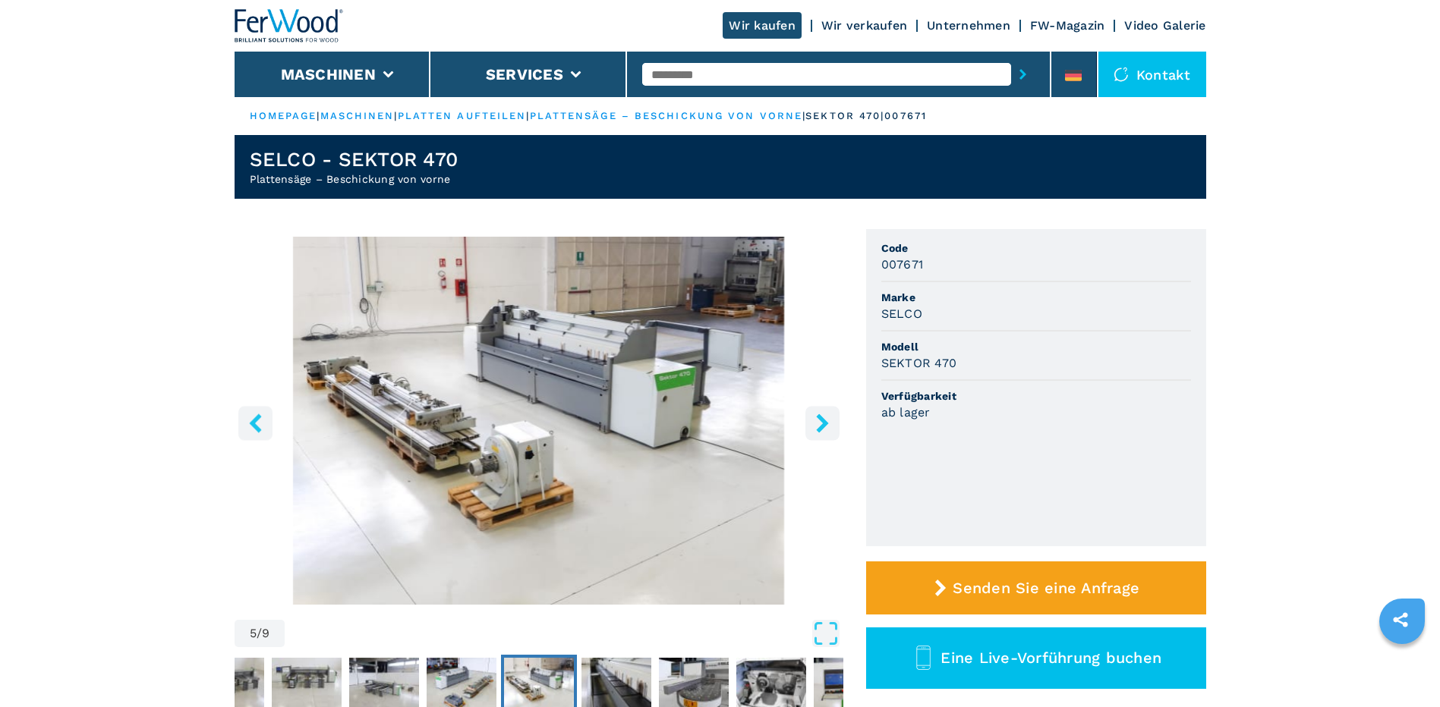
click at [820, 423] on icon "right-button" at bounding box center [822, 423] width 19 height 19
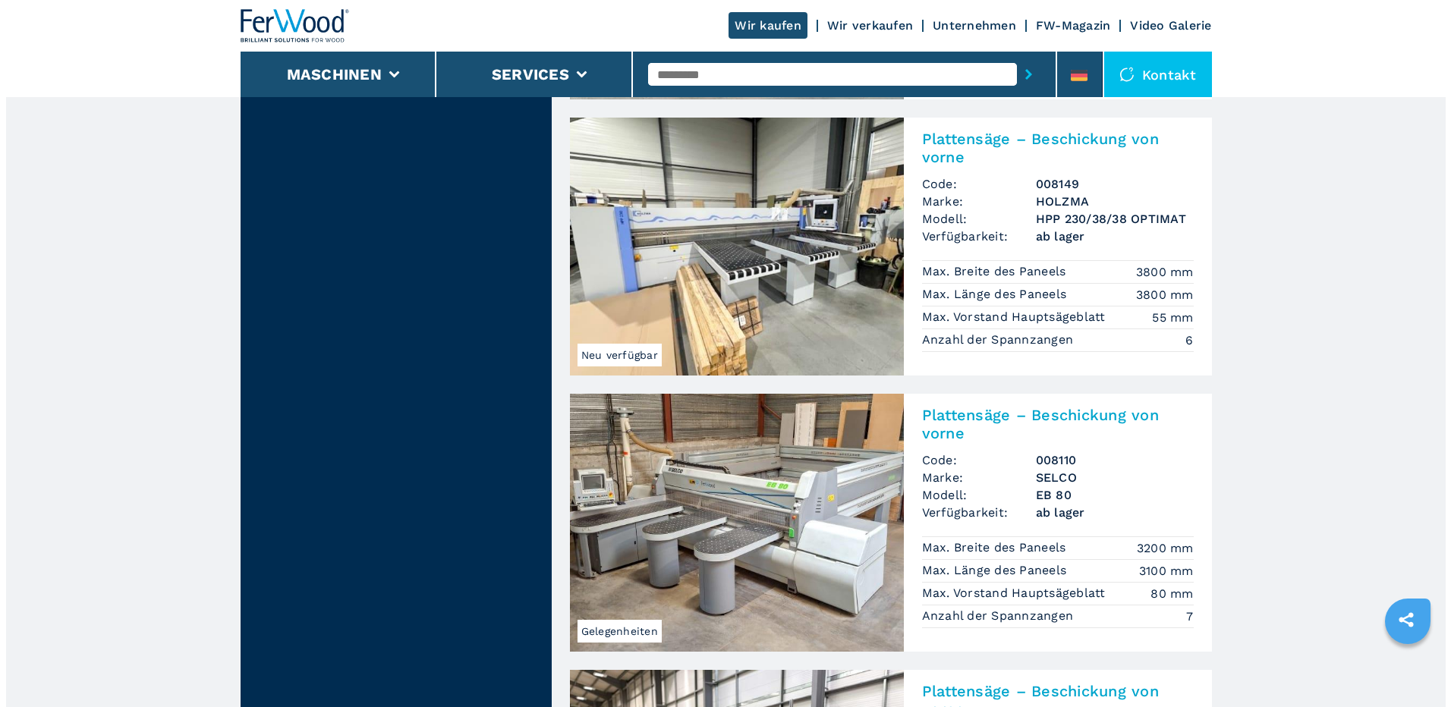
scroll to position [1518, 0]
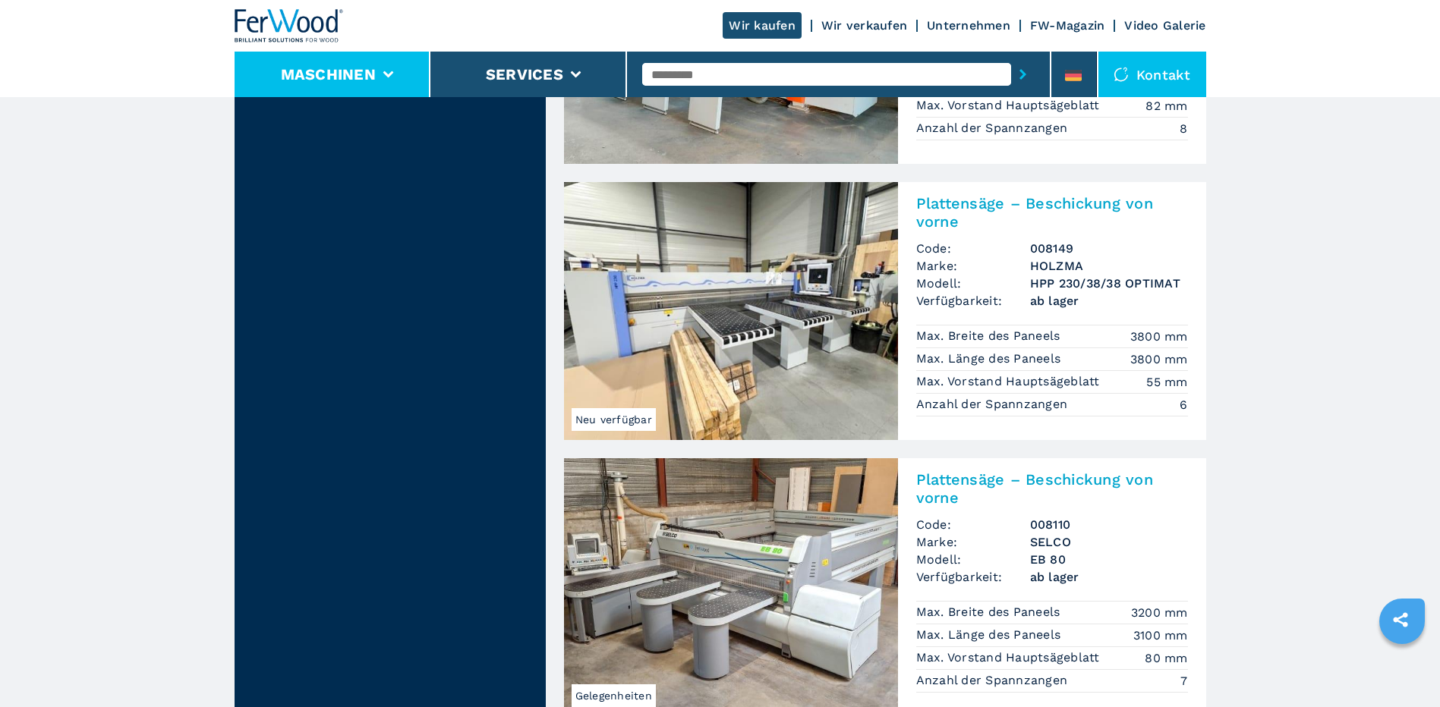
click at [365, 65] on li "Maschinen" at bounding box center [333, 75] width 197 height 46
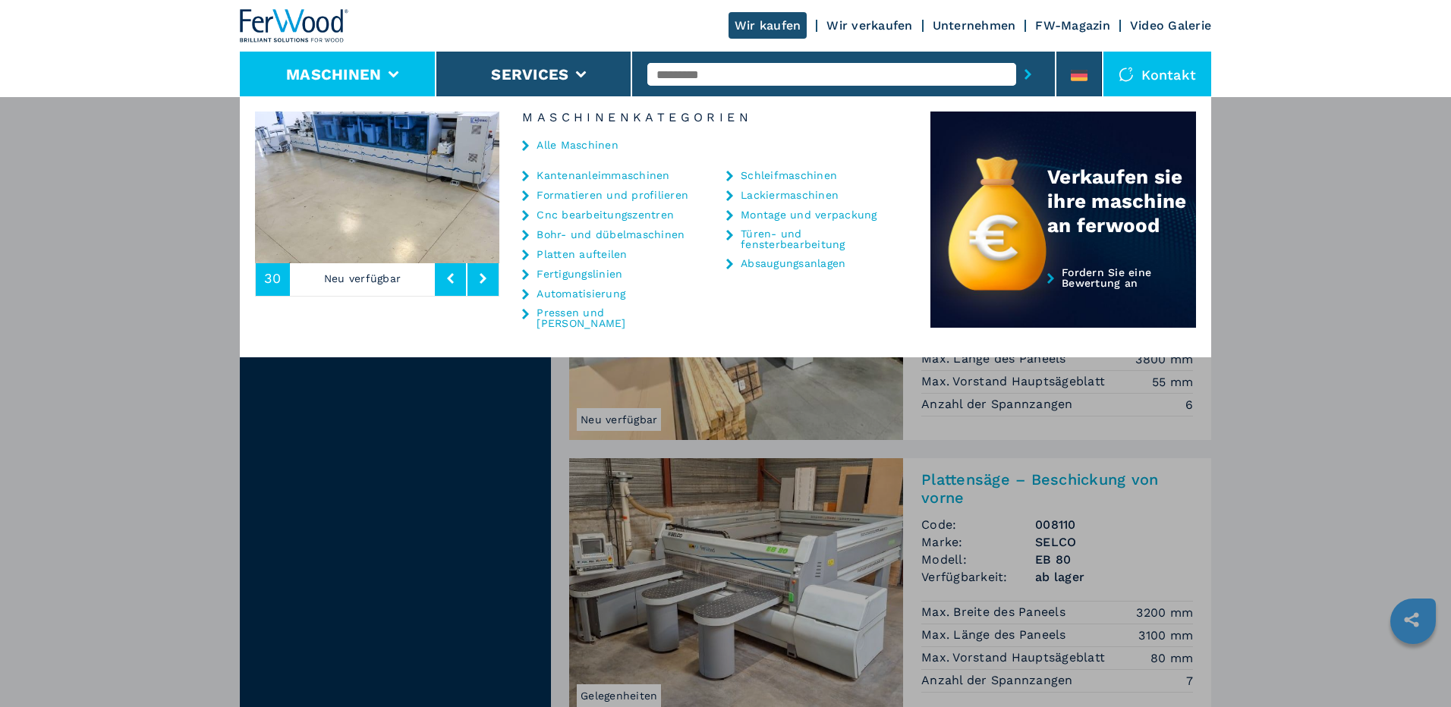
click at [581, 315] on link "Pressen und kaschieren" at bounding box center [613, 317] width 152 height 21
